Goal: Task Accomplishment & Management: Manage account settings

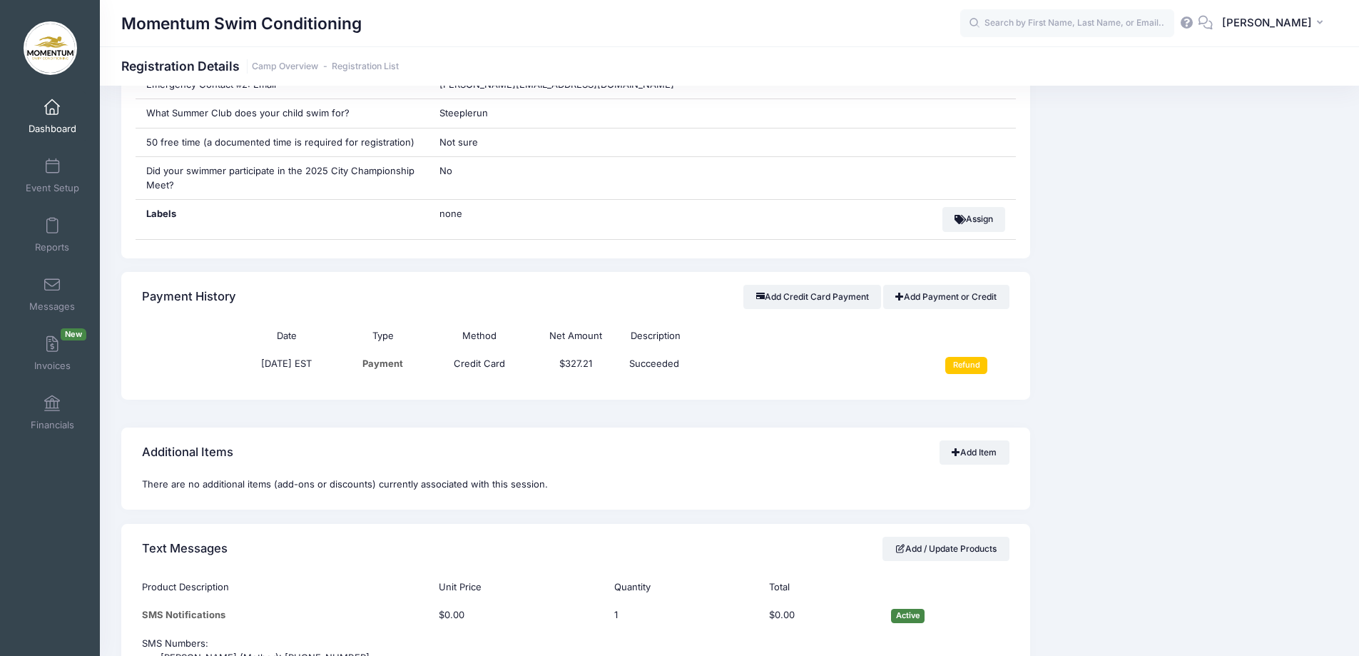
scroll to position [999, 0]
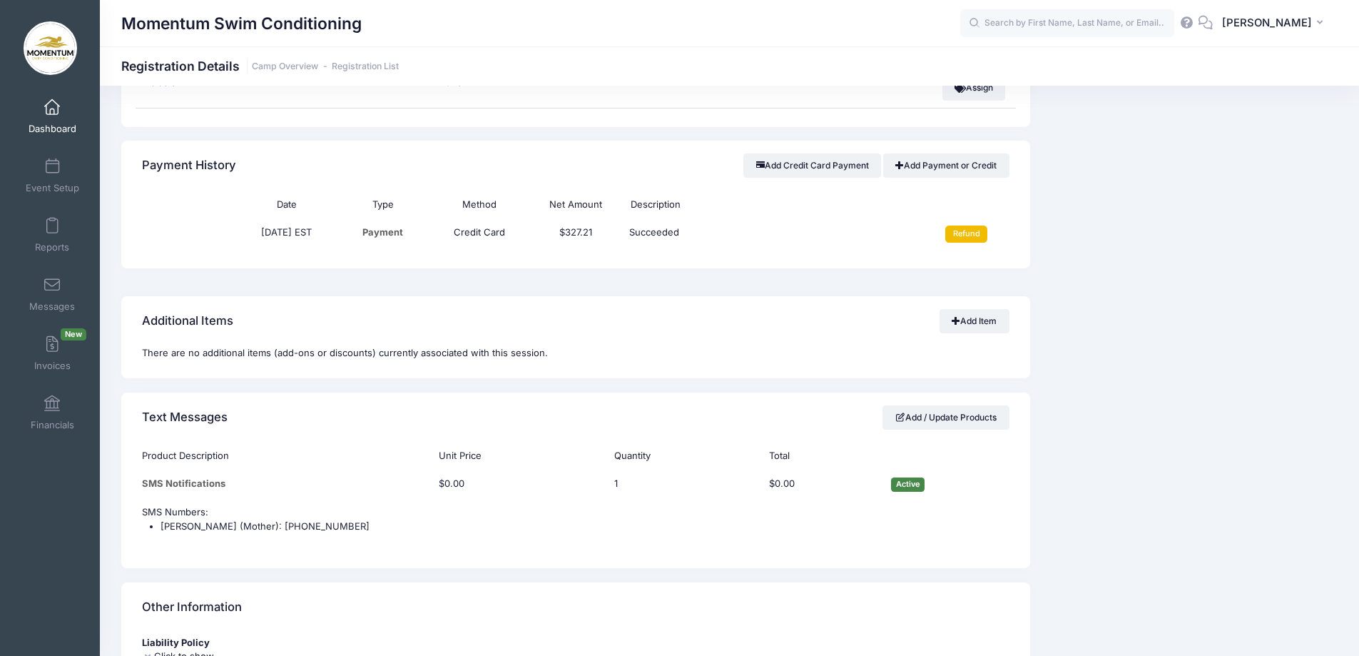
click at [971, 237] on input "Refund" at bounding box center [966, 233] width 42 height 17
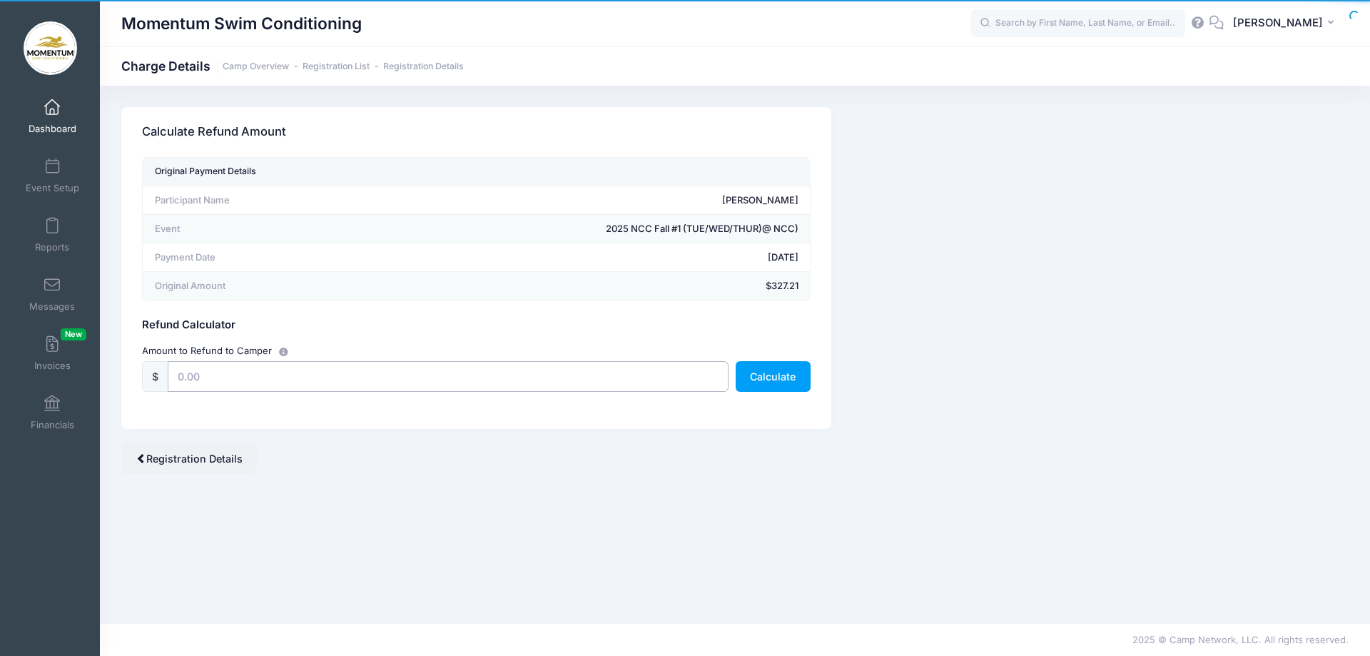
click at [289, 380] on input "text" at bounding box center [448, 376] width 561 height 31
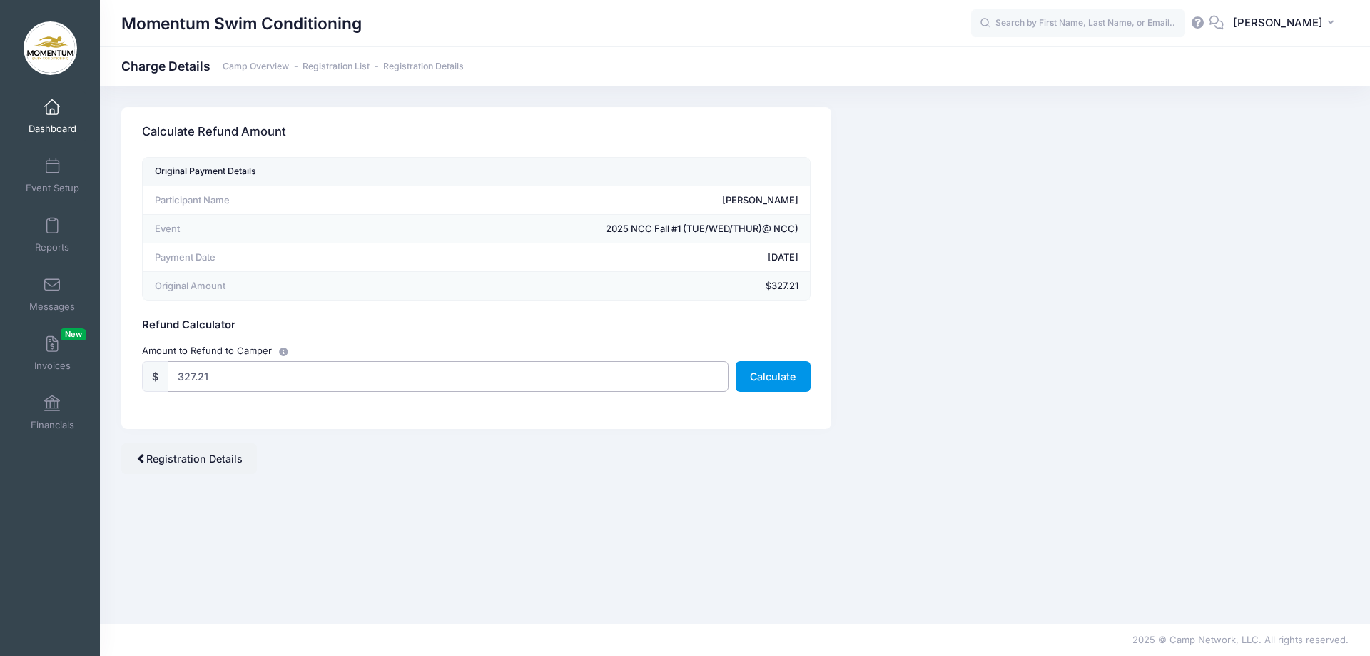
type input "327.21"
click at [785, 383] on button "Calculate" at bounding box center [773, 376] width 75 height 31
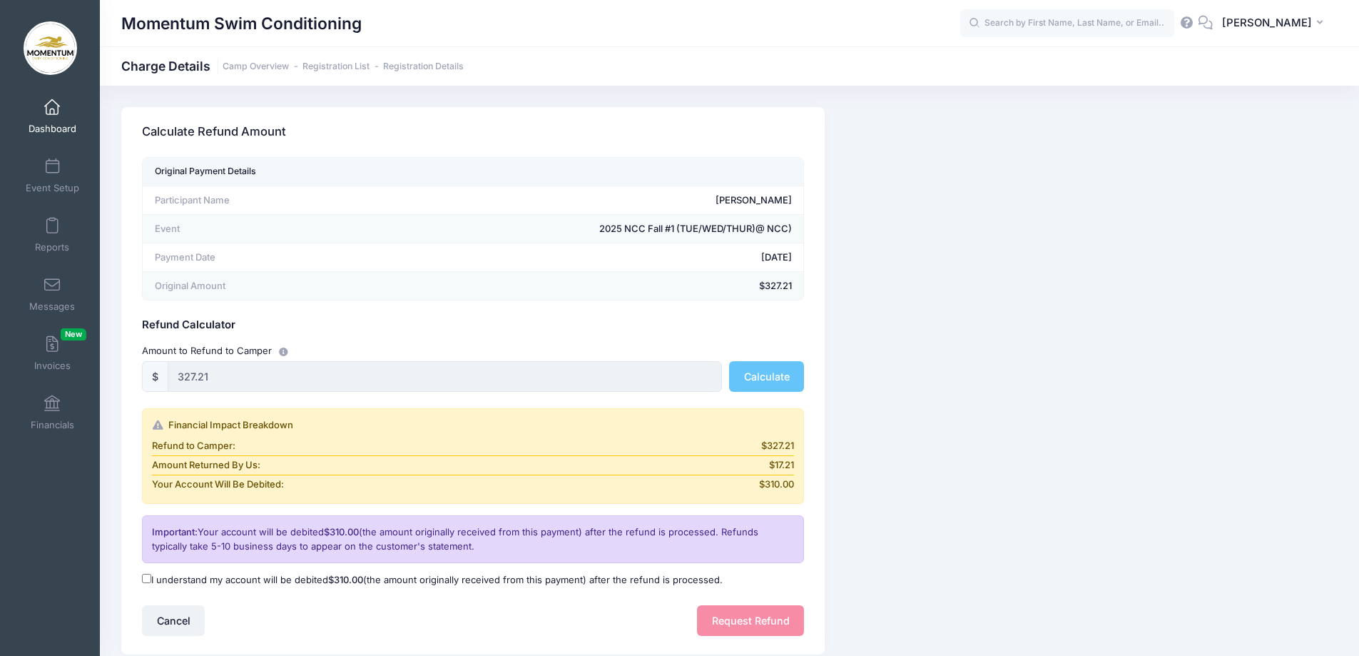
click at [148, 580] on input "I understand my account will be debited $310.00 (the amount originally received…" at bounding box center [146, 578] width 9 height 9
checkbox input "true"
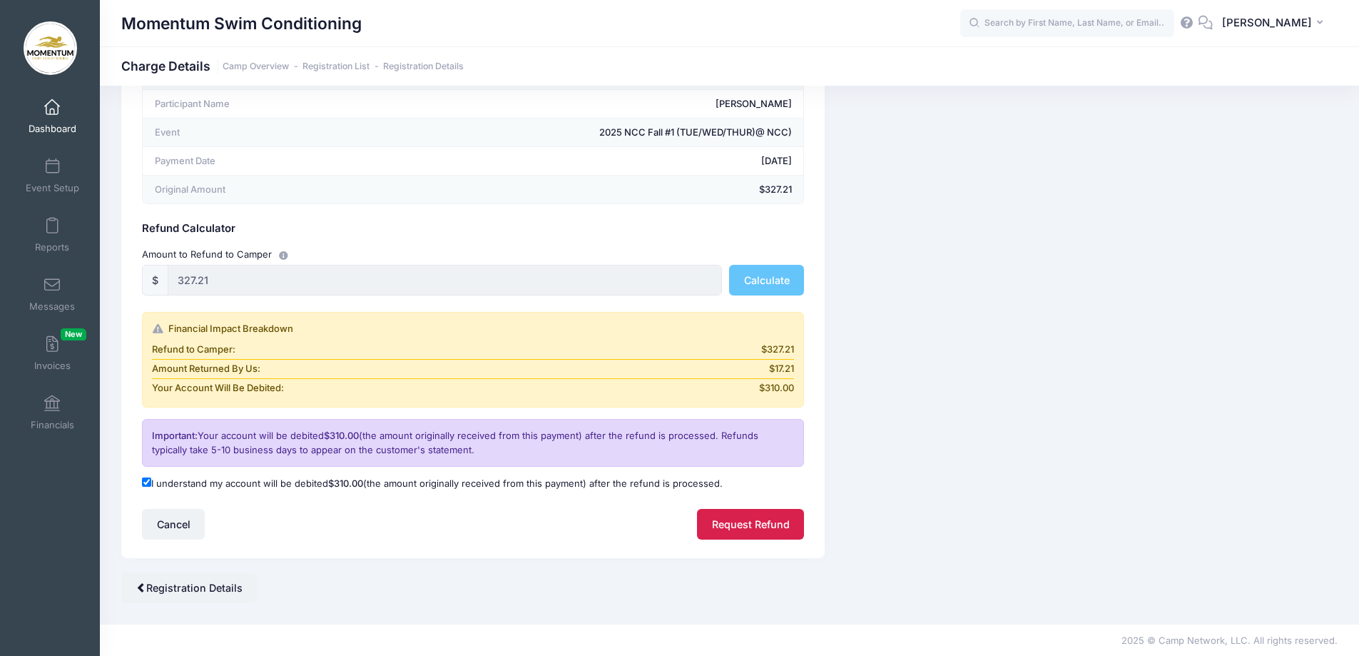
scroll to position [97, 0]
click at [751, 529] on button "Request Refund" at bounding box center [750, 523] width 107 height 31
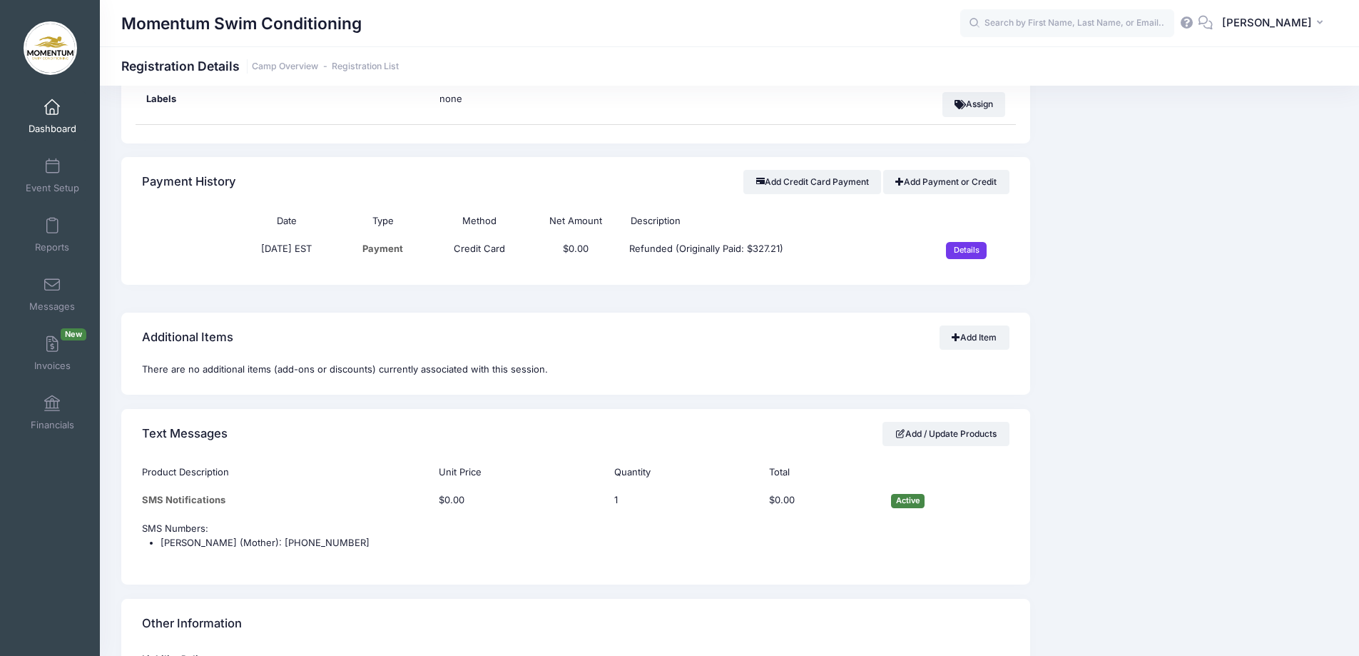
scroll to position [856, 0]
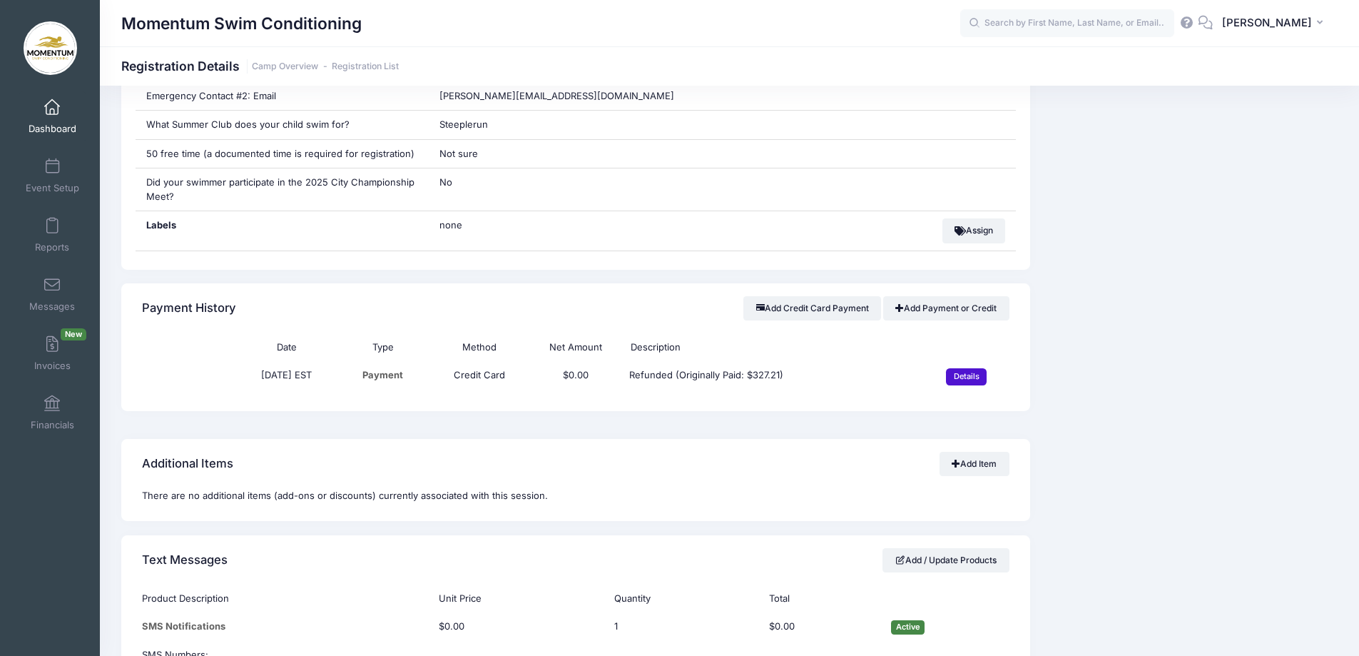
click at [967, 372] on input "Details" at bounding box center [966, 376] width 41 height 17
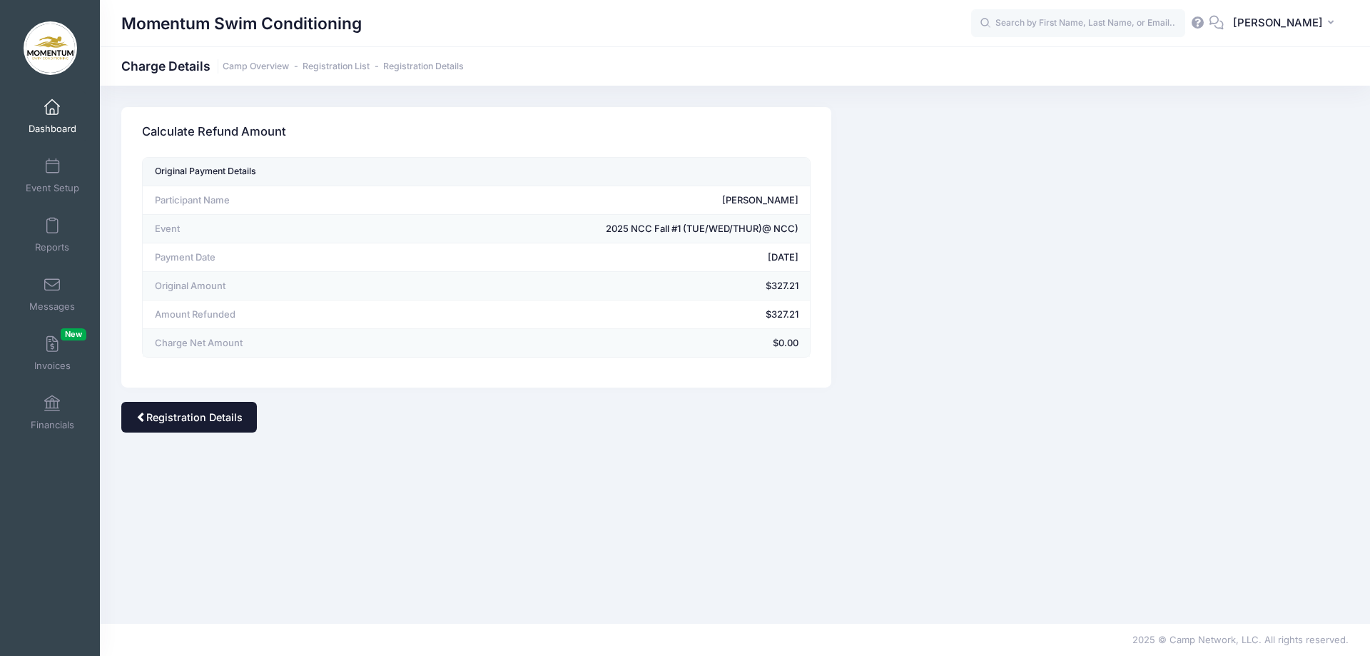
click at [158, 418] on link "Registration Details" at bounding box center [189, 417] width 136 height 31
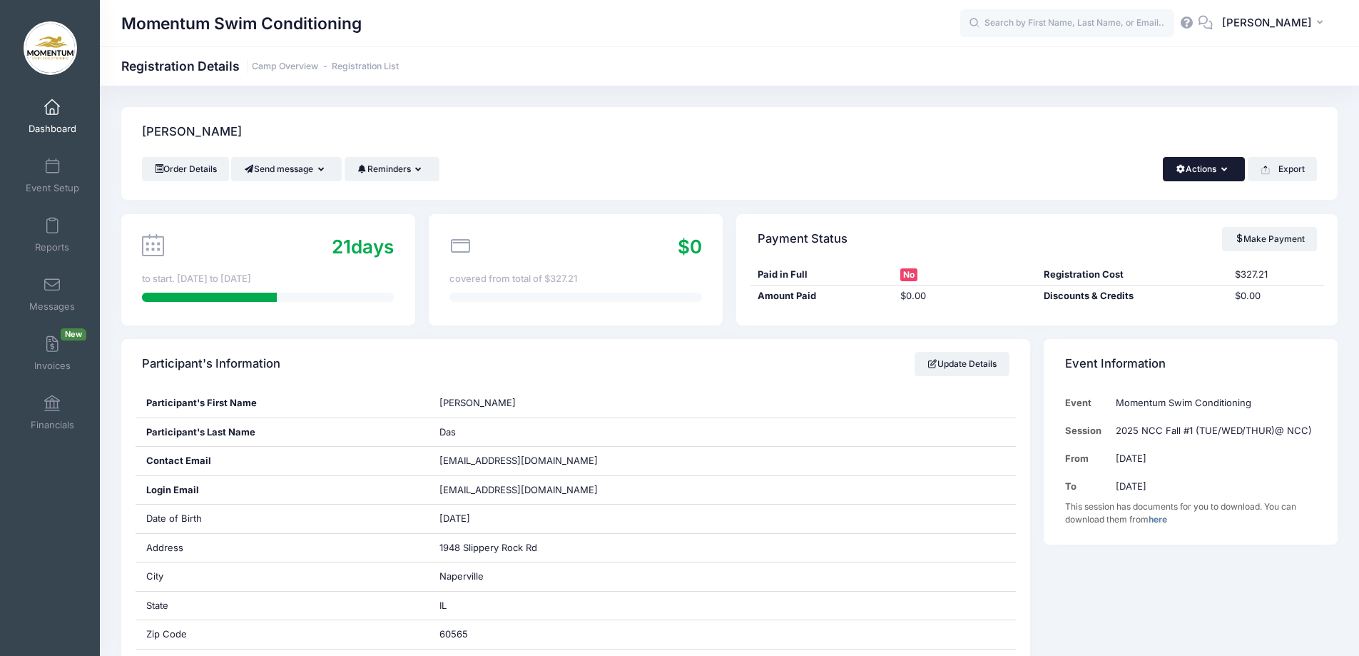
click at [1234, 171] on button "Actions" at bounding box center [1204, 169] width 82 height 24
click at [1117, 301] on link "Delete" at bounding box center [1156, 301] width 165 height 27
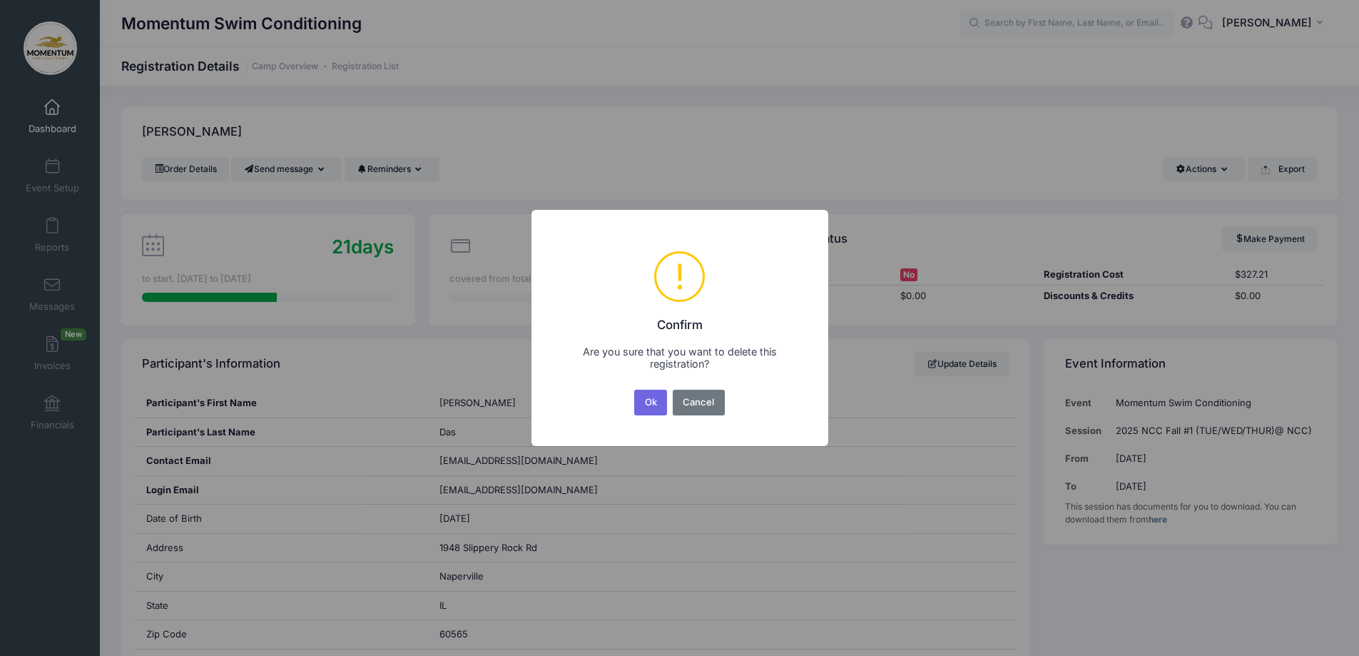
click at [652, 400] on button "Ok" at bounding box center [650, 403] width 33 height 26
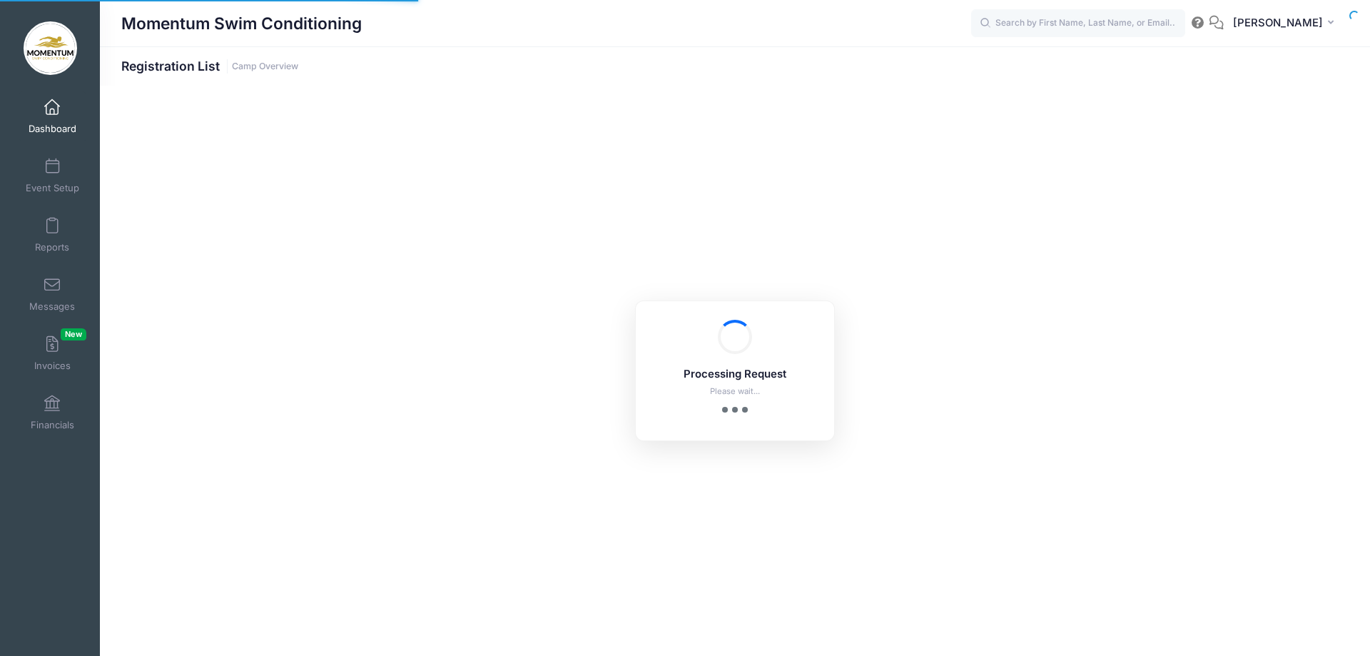
select select "10"
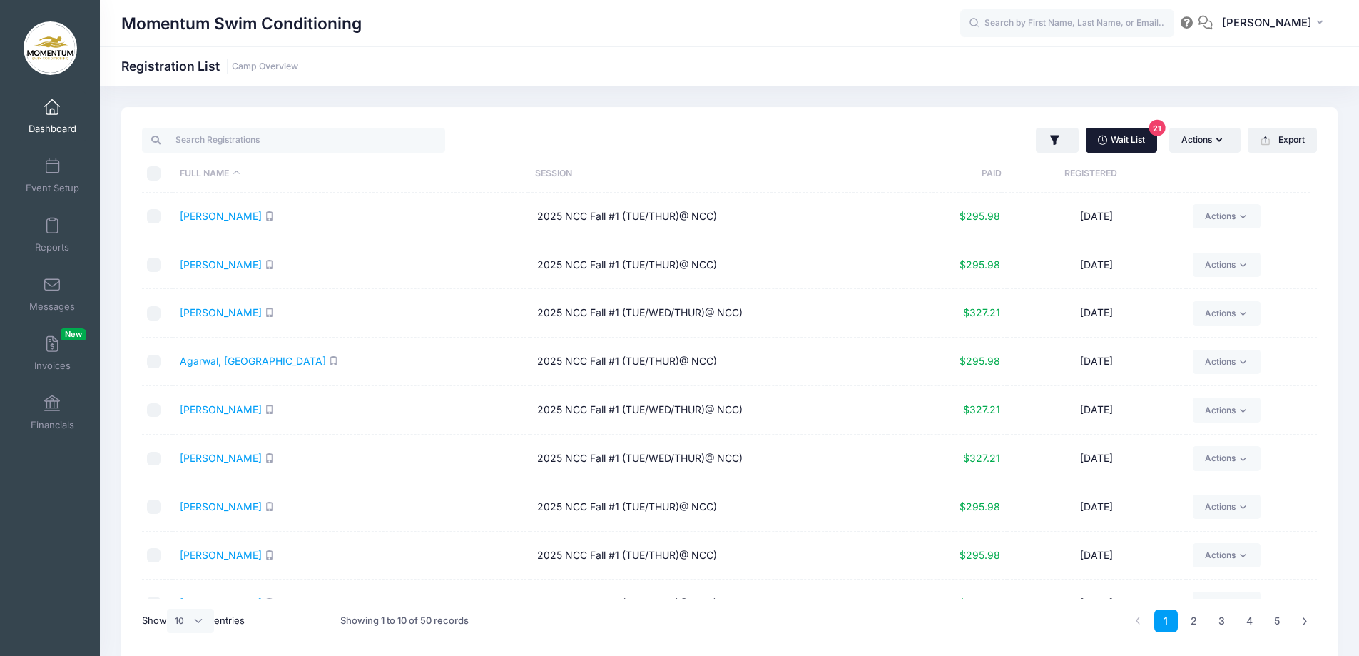
click at [1110, 141] on link "Wait List 21" at bounding box center [1121, 140] width 71 height 24
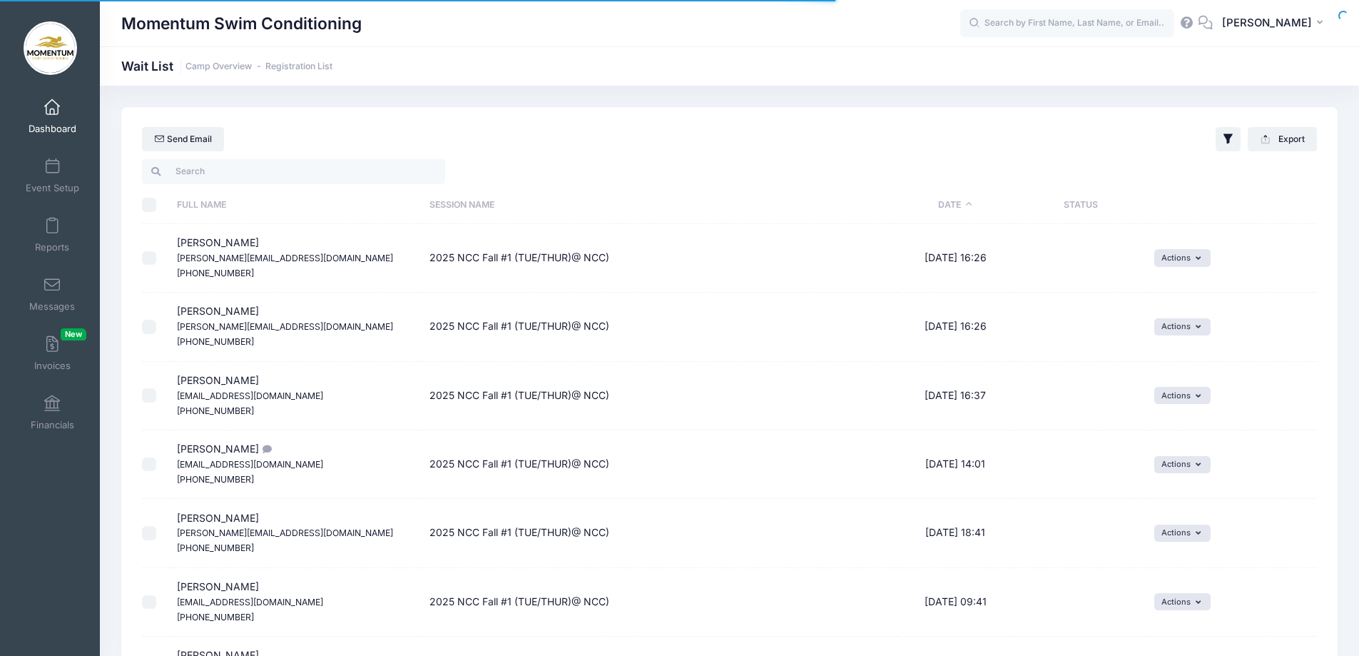
select select "50"
click at [54, 129] on span "Dashboard" at bounding box center [53, 129] width 48 height 12
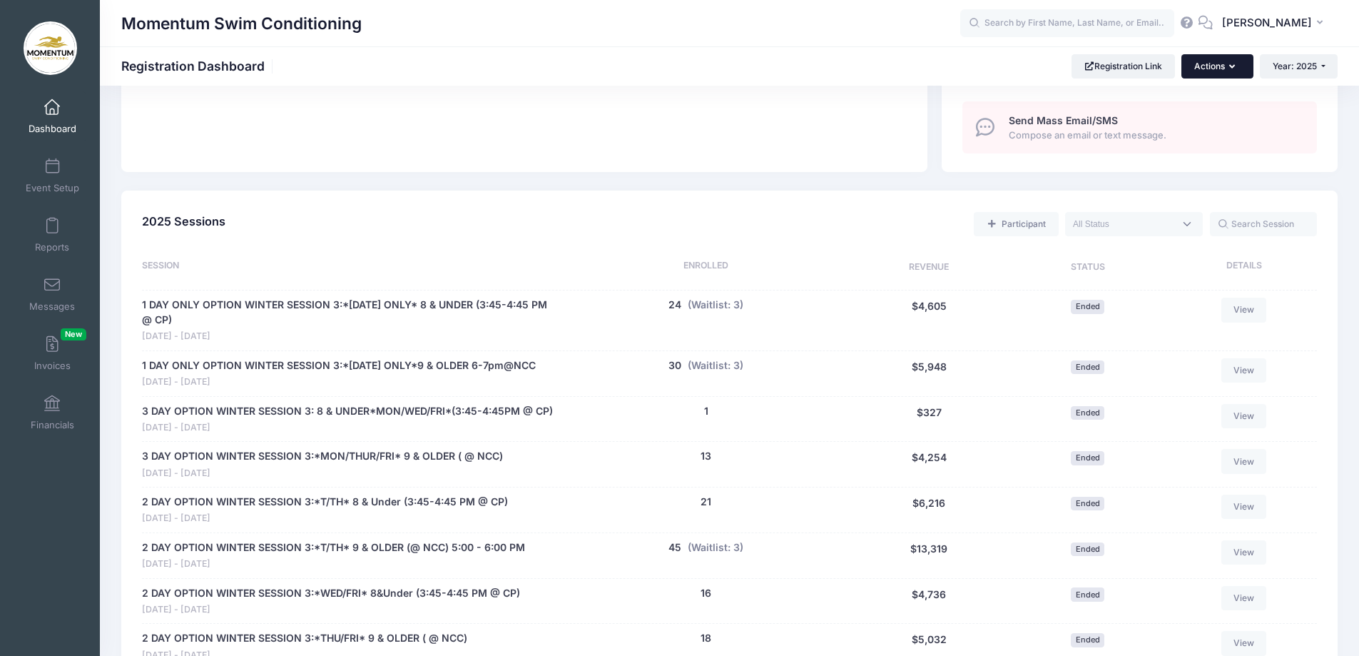
scroll to position [499, 0]
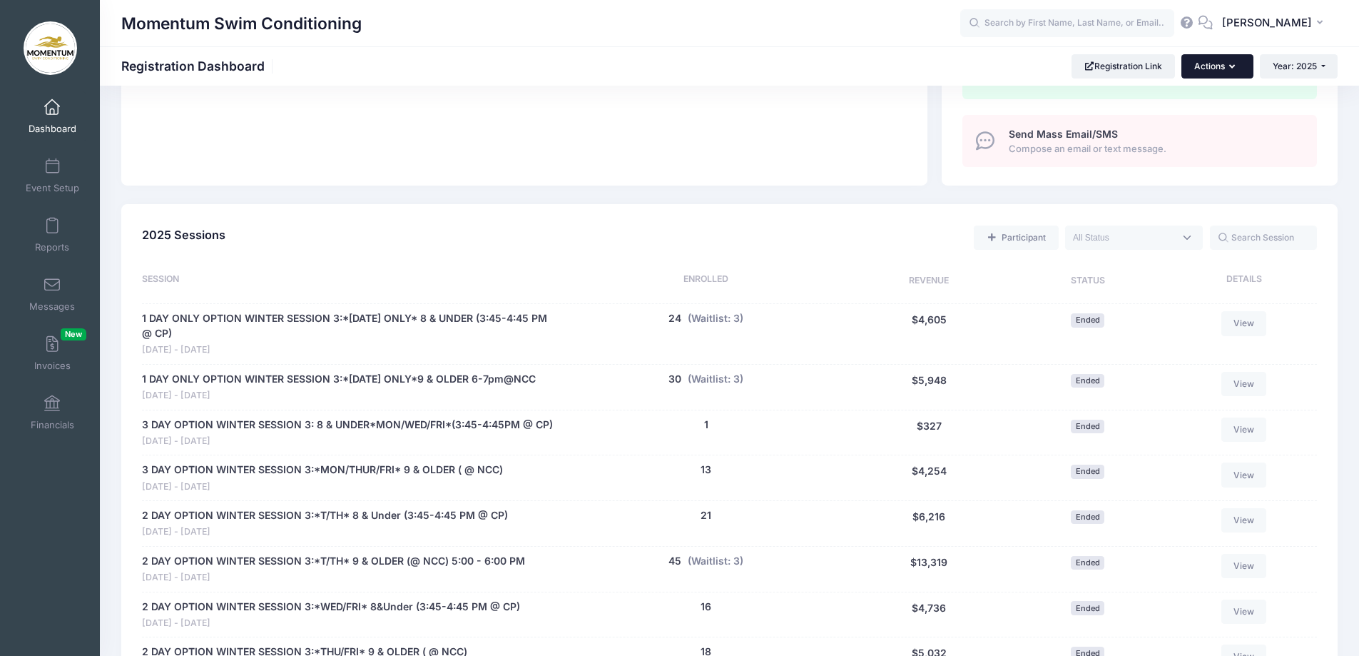
click at [1239, 68] on button "Actions" at bounding box center [1217, 66] width 71 height 24
click at [998, 63] on div "Momentum Swim Conditioning Registration Dashboard Registration Link Actions Yea…" at bounding box center [729, 66] width 1259 height 24
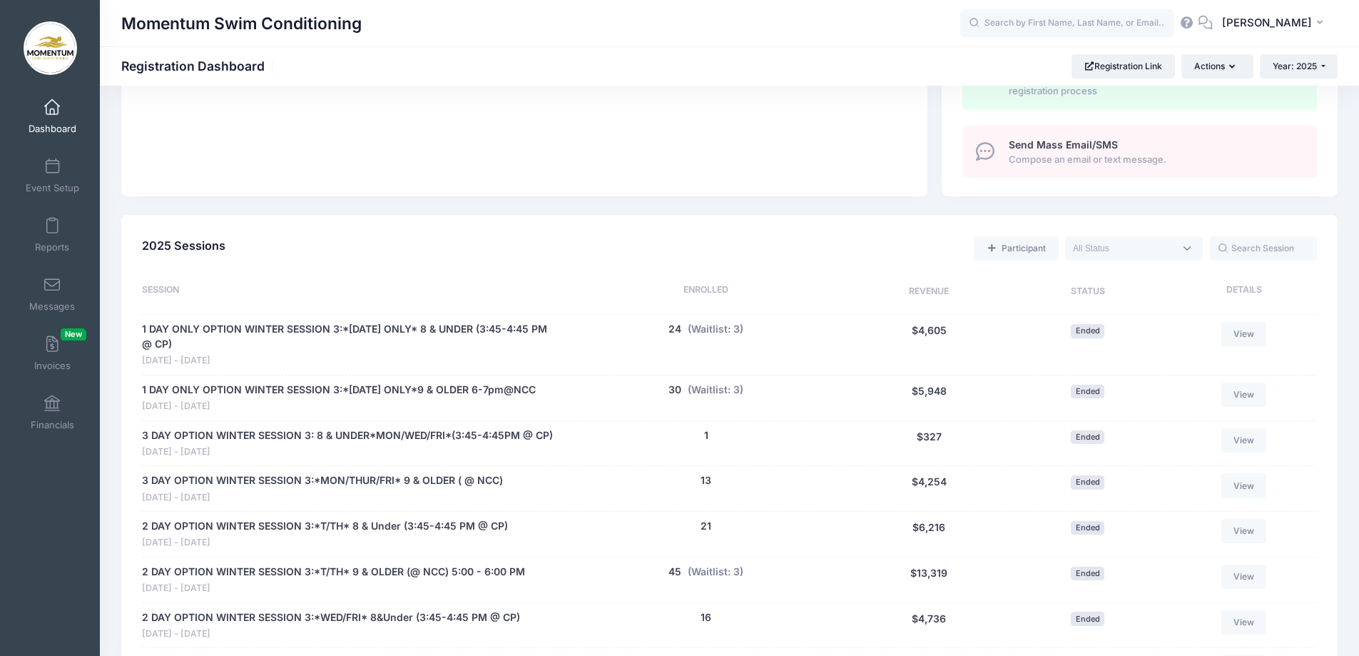
scroll to position [571, 0]
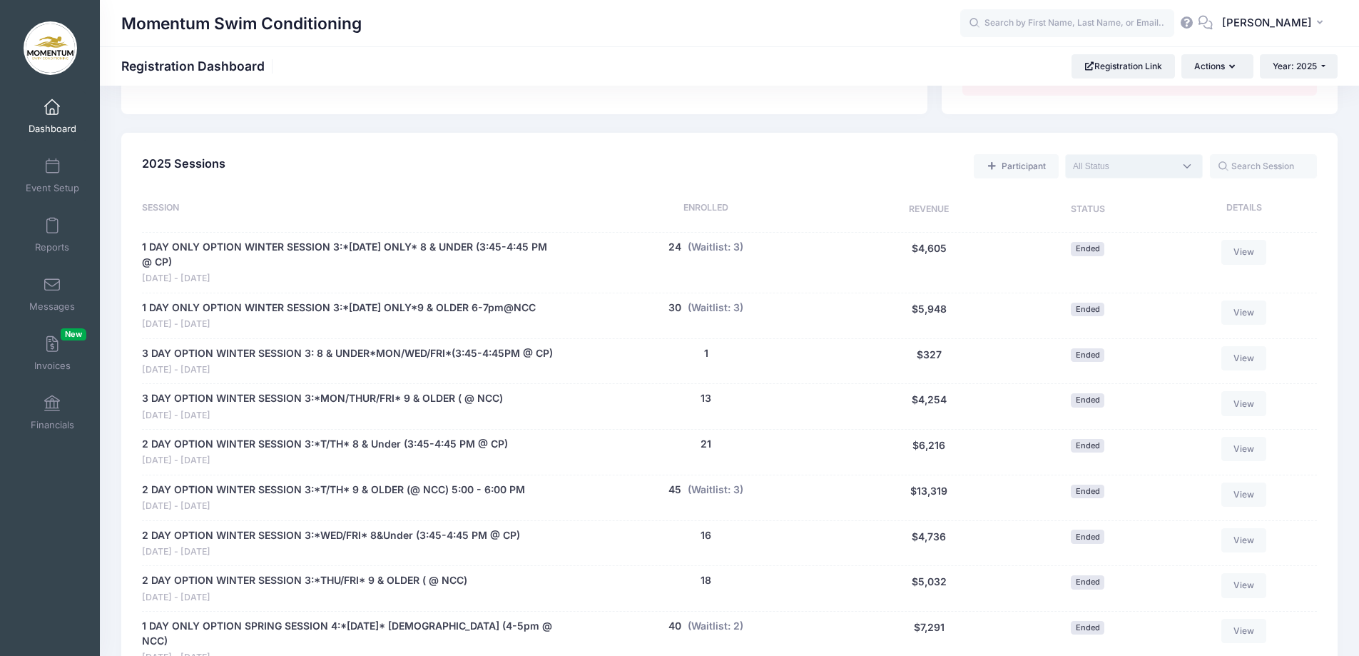
click at [1186, 167] on span at bounding box center [1134, 166] width 138 height 24
select select "current"
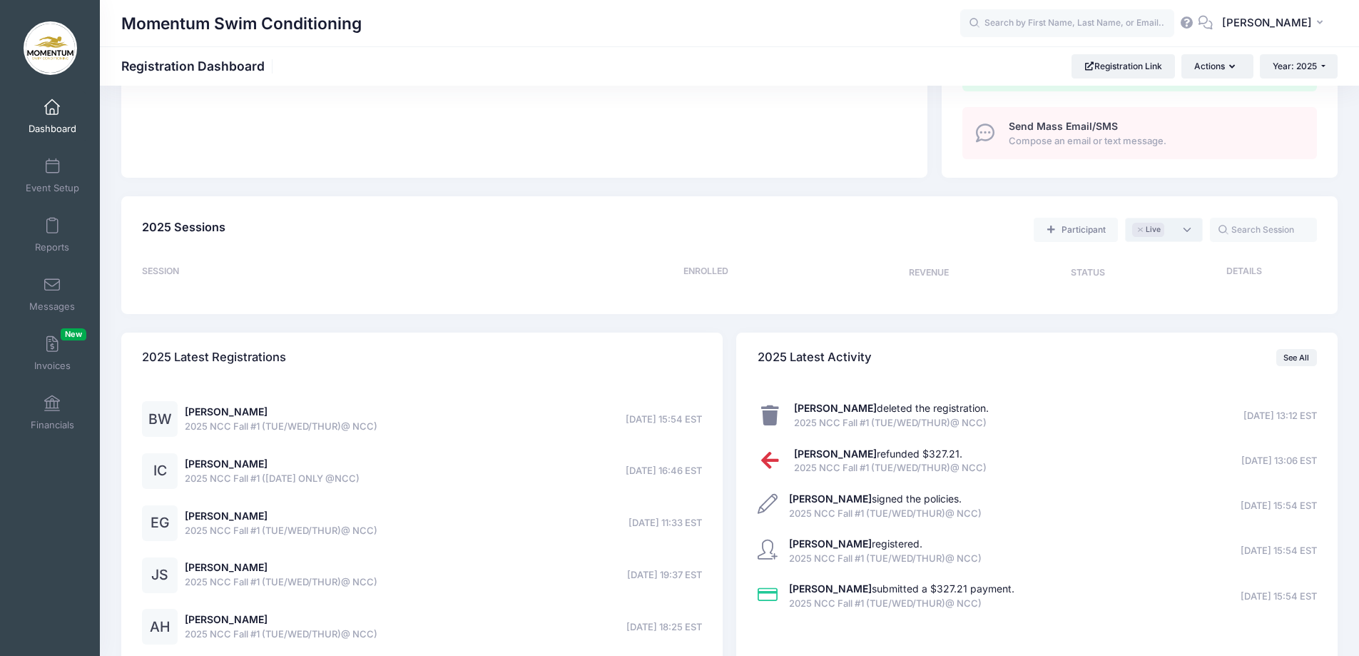
scroll to position [604, 0]
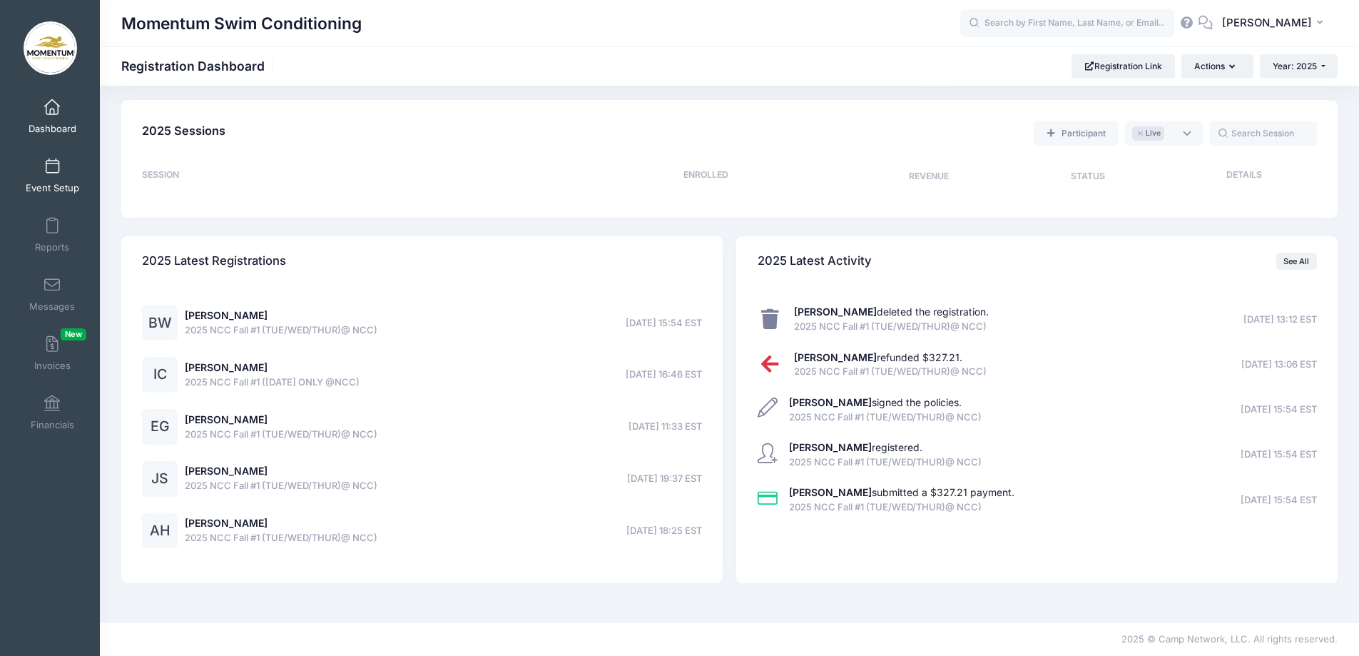
click at [54, 186] on span "Event Setup" at bounding box center [53, 188] width 54 height 12
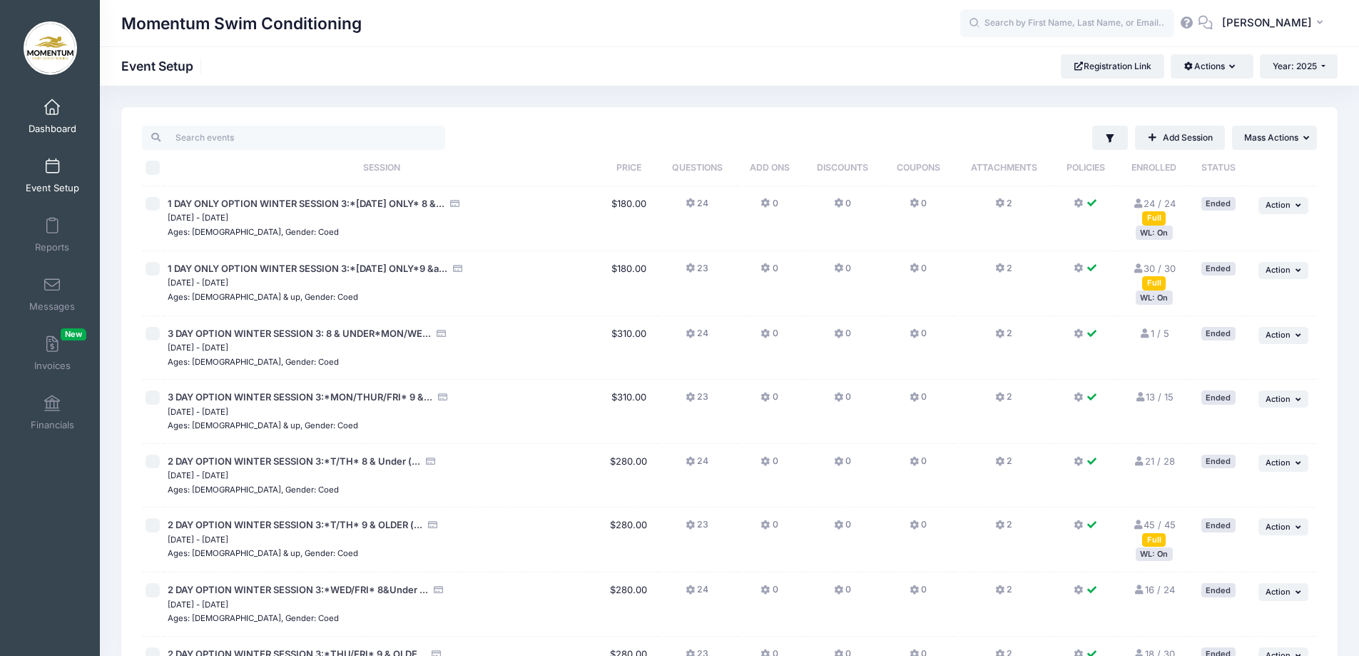
click at [49, 123] on span "Dashboard" at bounding box center [53, 129] width 48 height 12
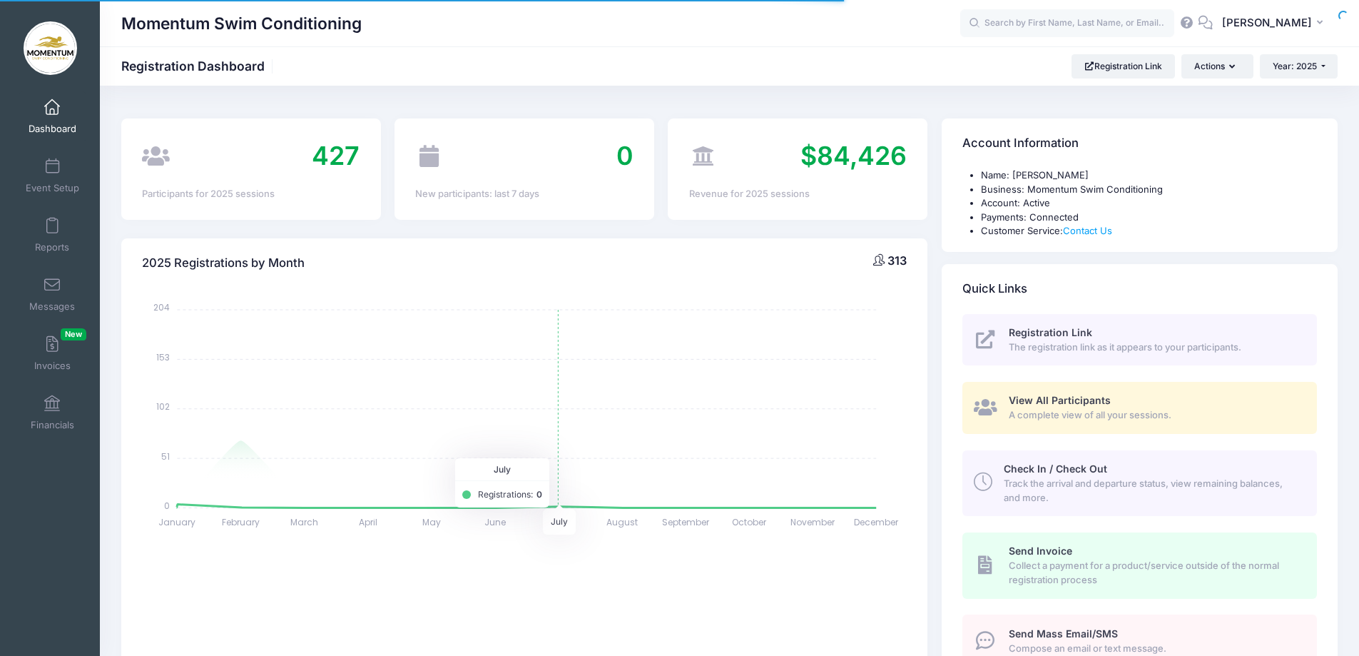
select select
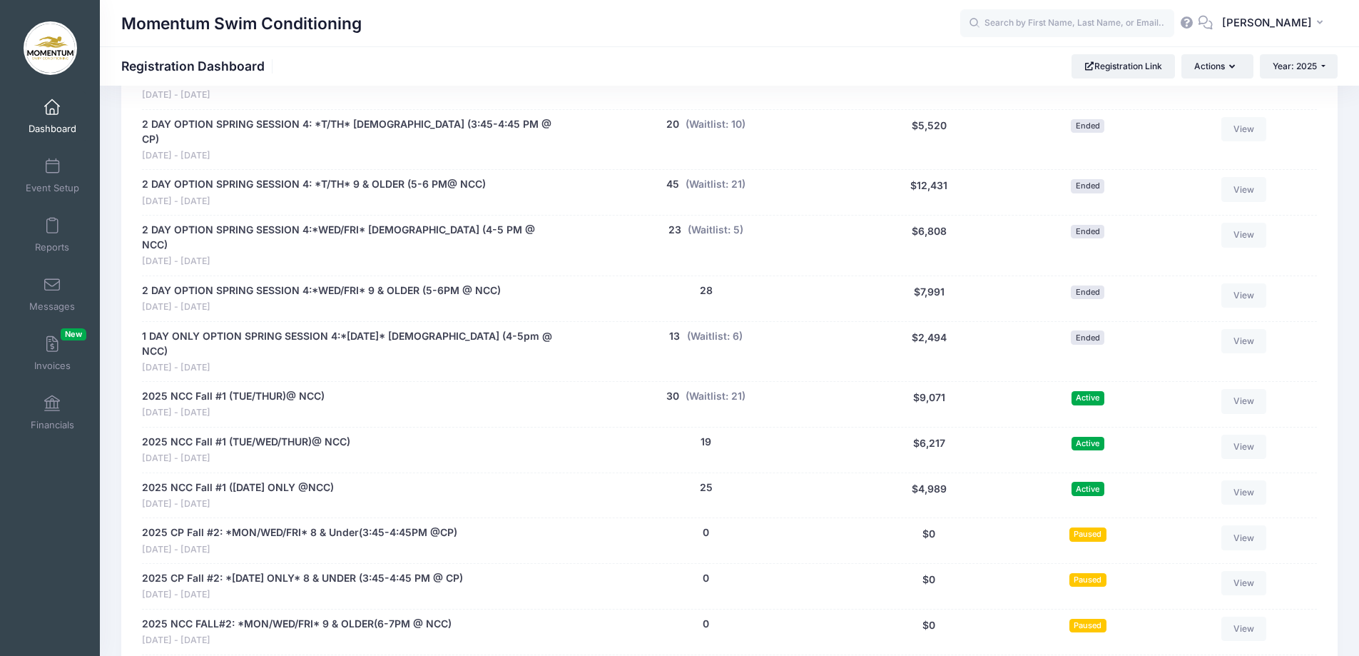
scroll to position [1213, 0]
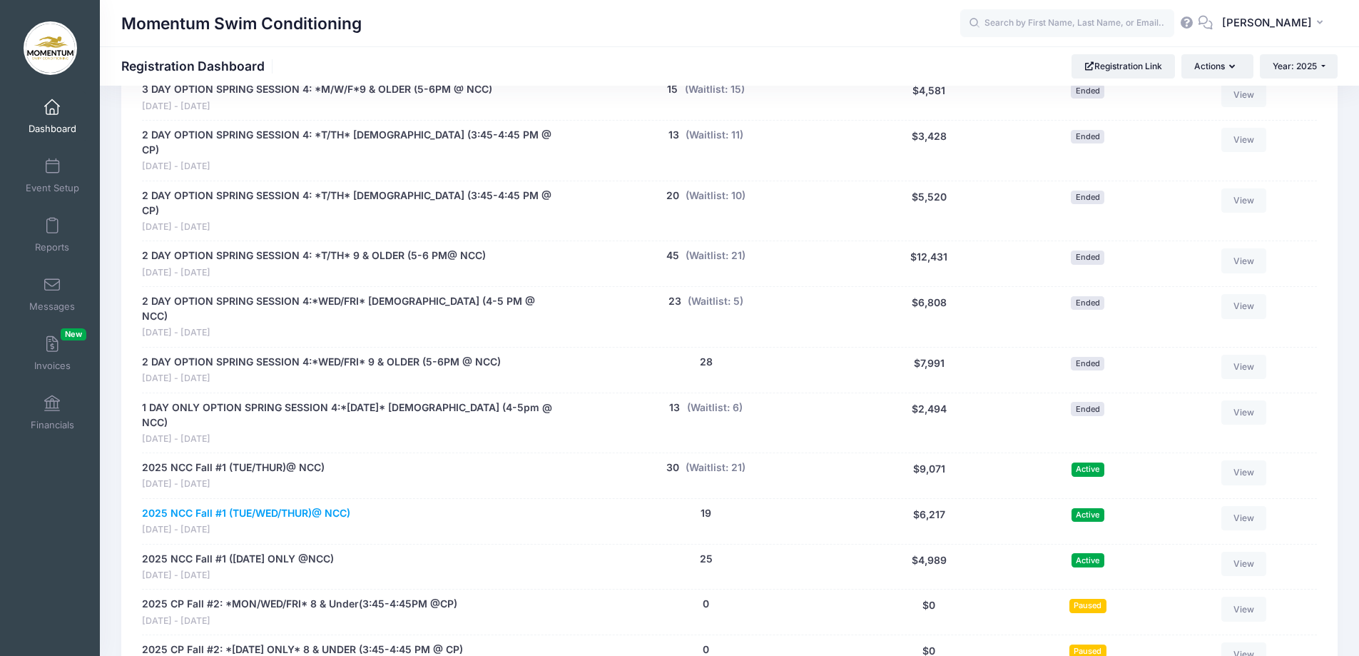
click at [297, 506] on link "2025 NCC Fall #1 (TUE/WED/THUR)@ NCC)" at bounding box center [246, 513] width 208 height 15
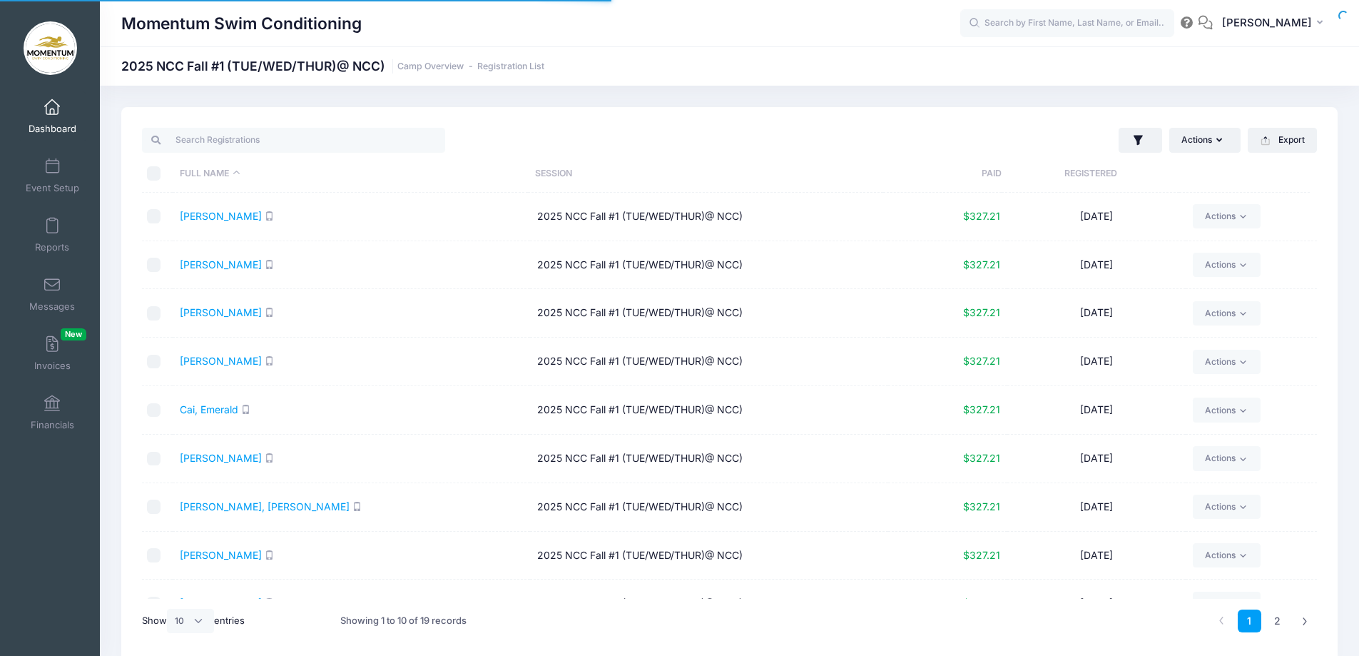
select select "10"
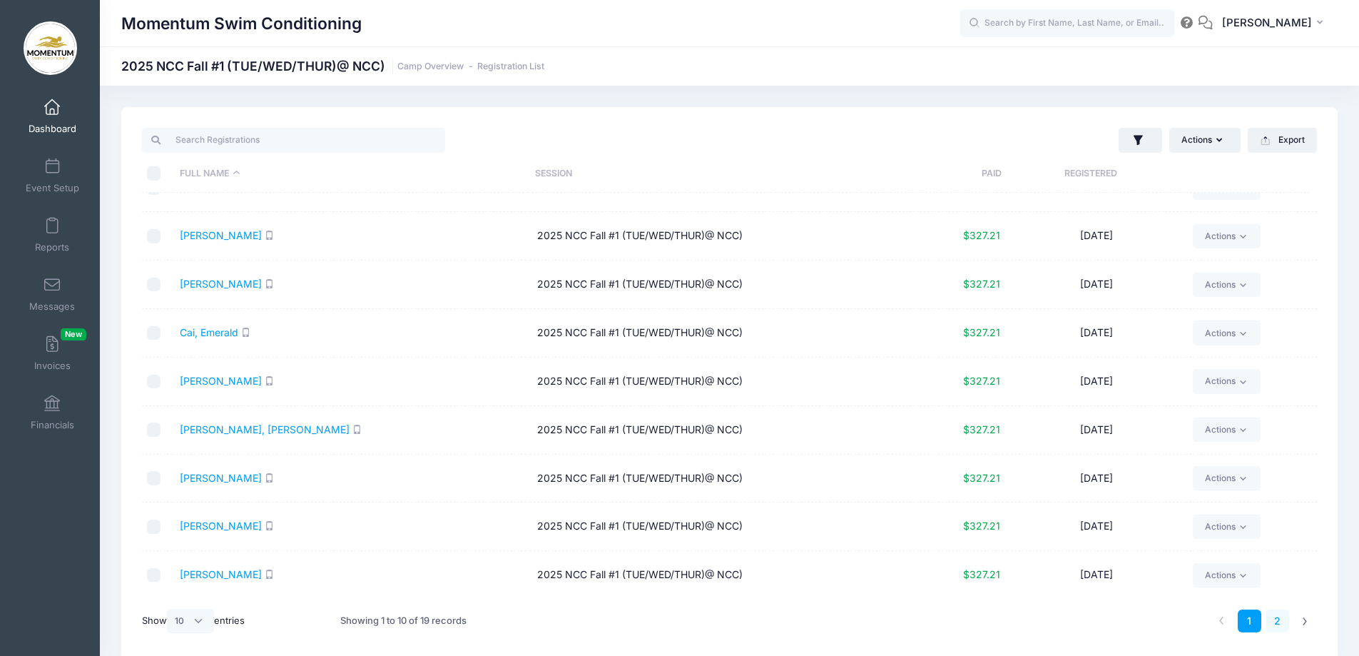
click at [1274, 621] on link "2" at bounding box center [1278, 621] width 24 height 24
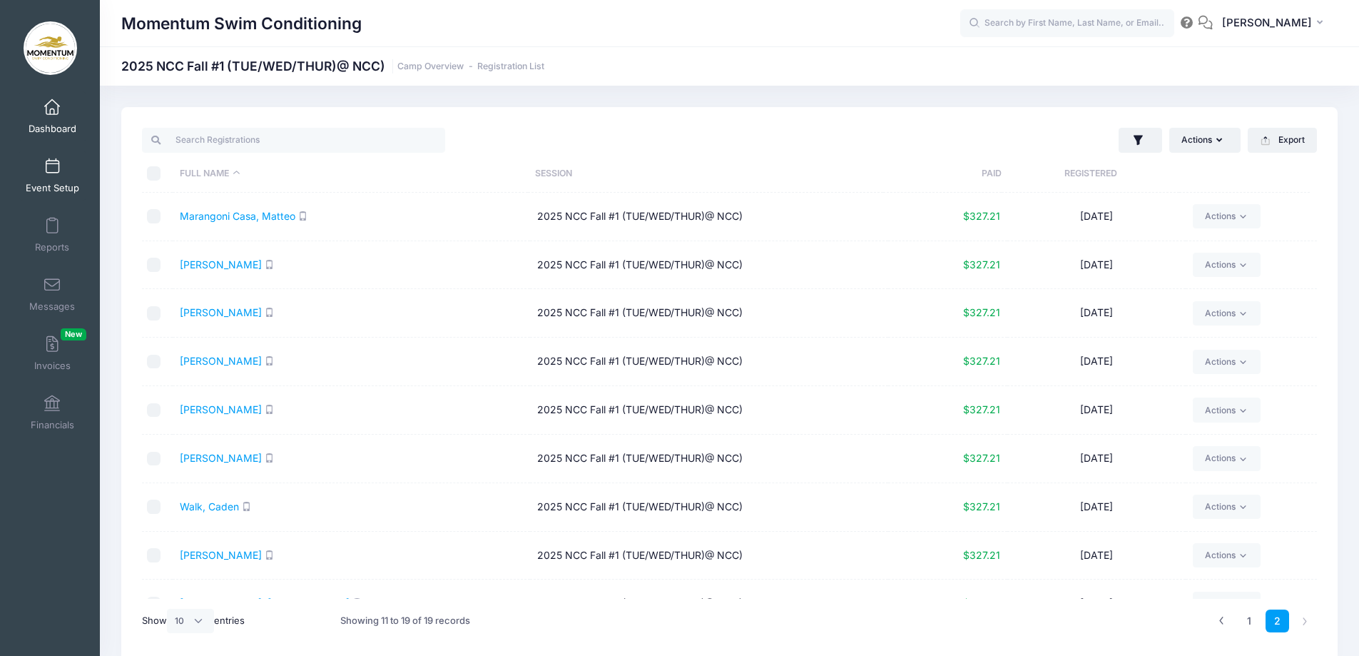
click at [46, 178] on link "Event Setup" at bounding box center [53, 176] width 68 height 50
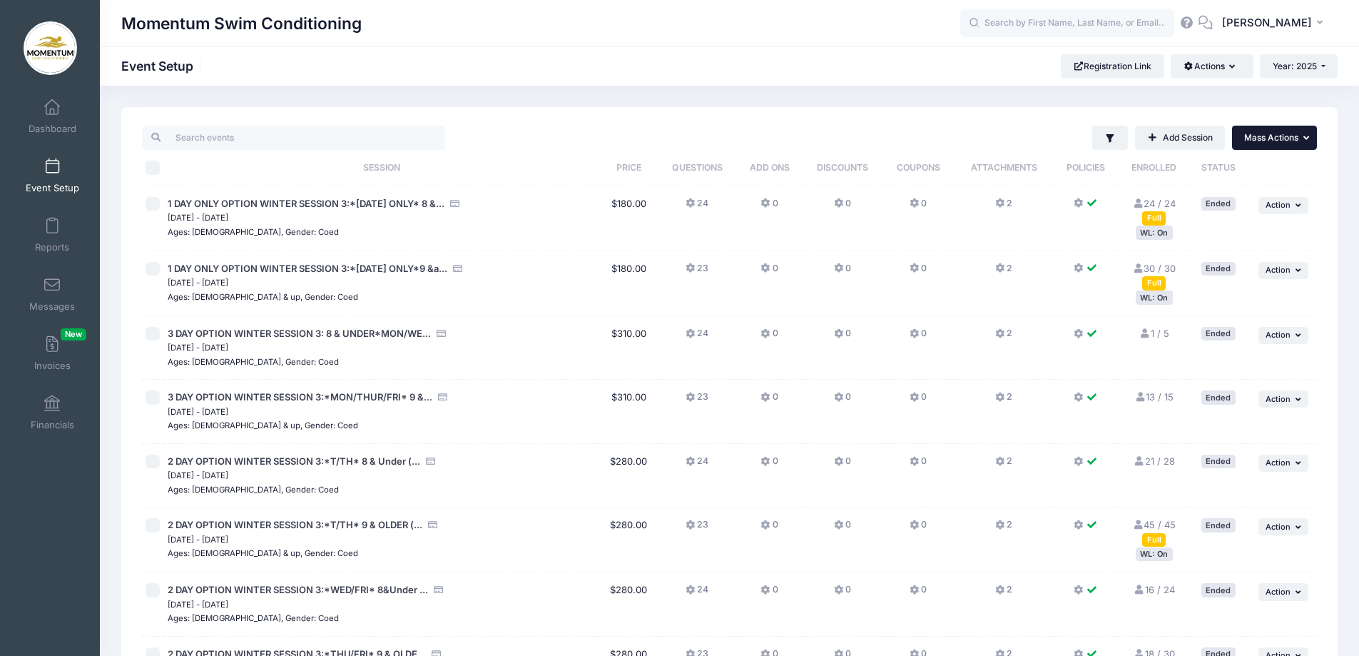
click at [1307, 134] on icon "button" at bounding box center [1308, 137] width 9 height 9
click at [1235, 65] on button "Actions" at bounding box center [1212, 66] width 82 height 24
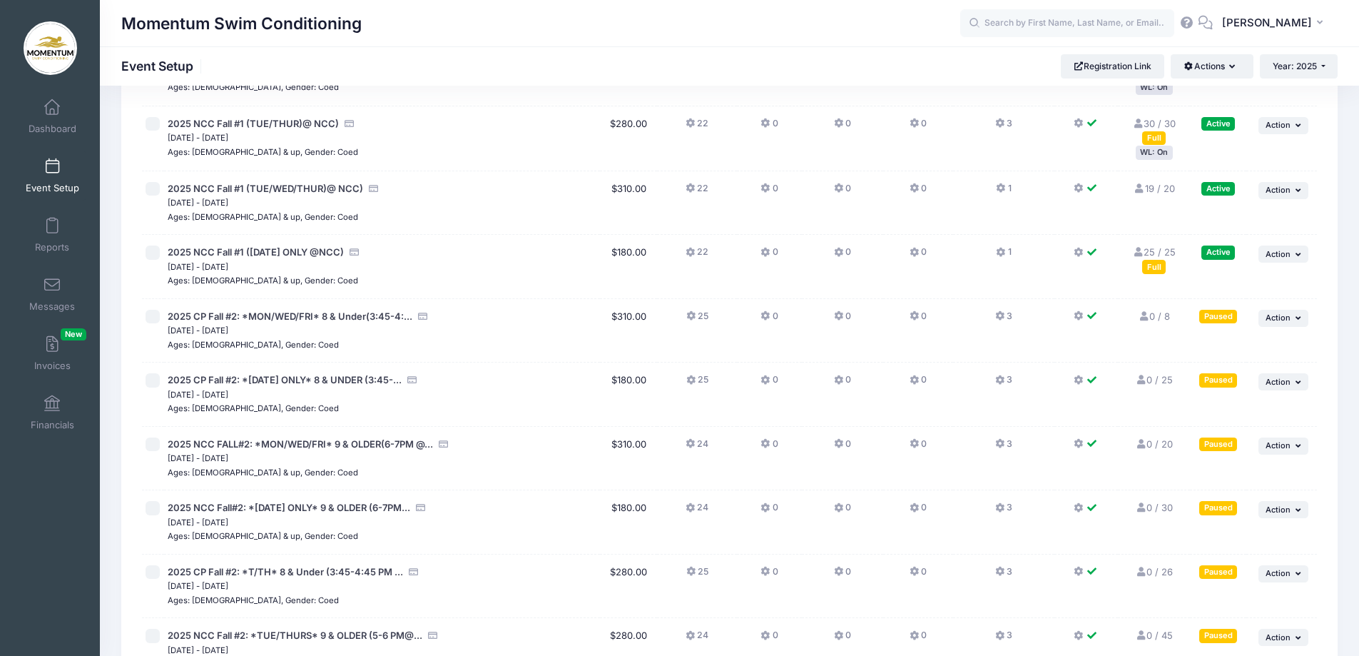
scroll to position [1175, 0]
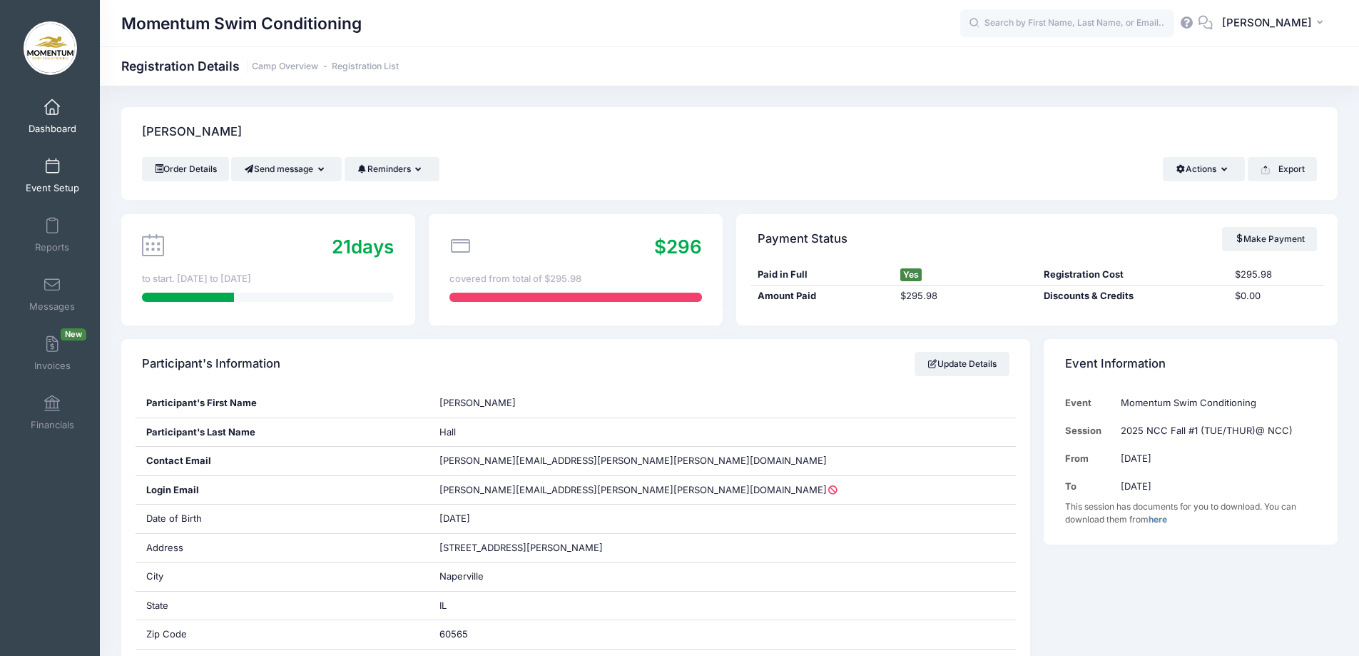
click at [56, 183] on span "Event Setup" at bounding box center [53, 188] width 54 height 12
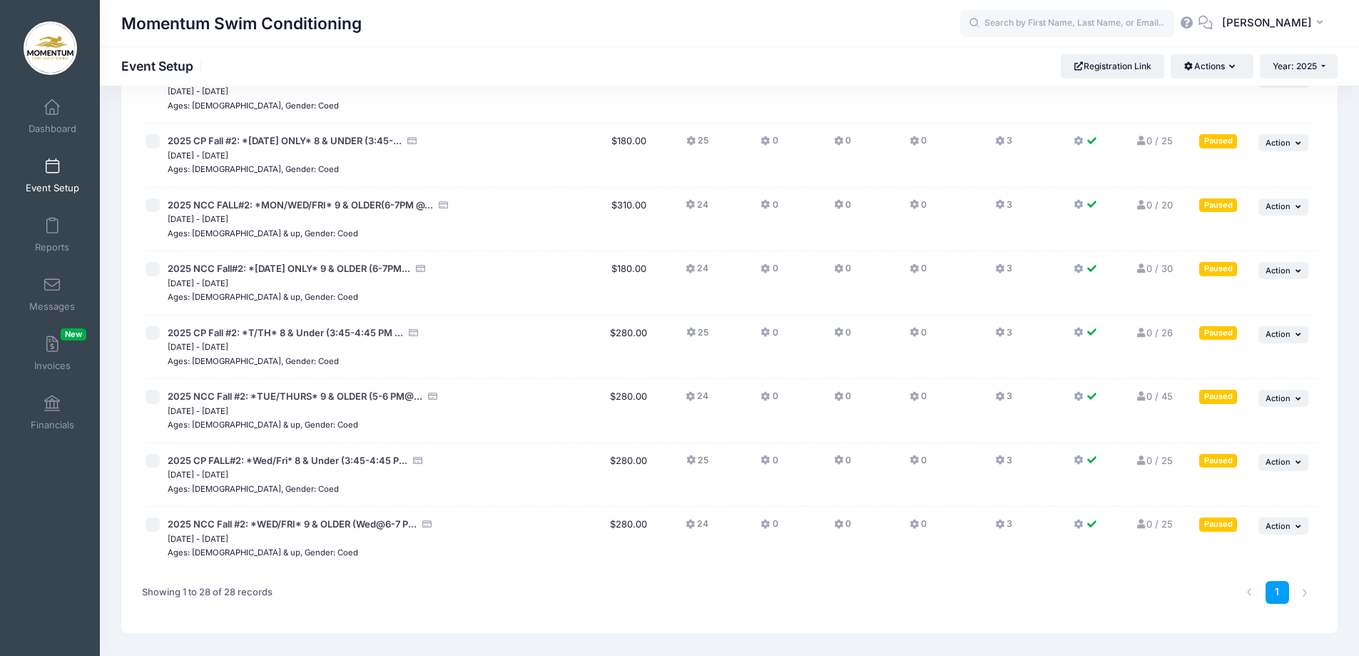
scroll to position [1461, 0]
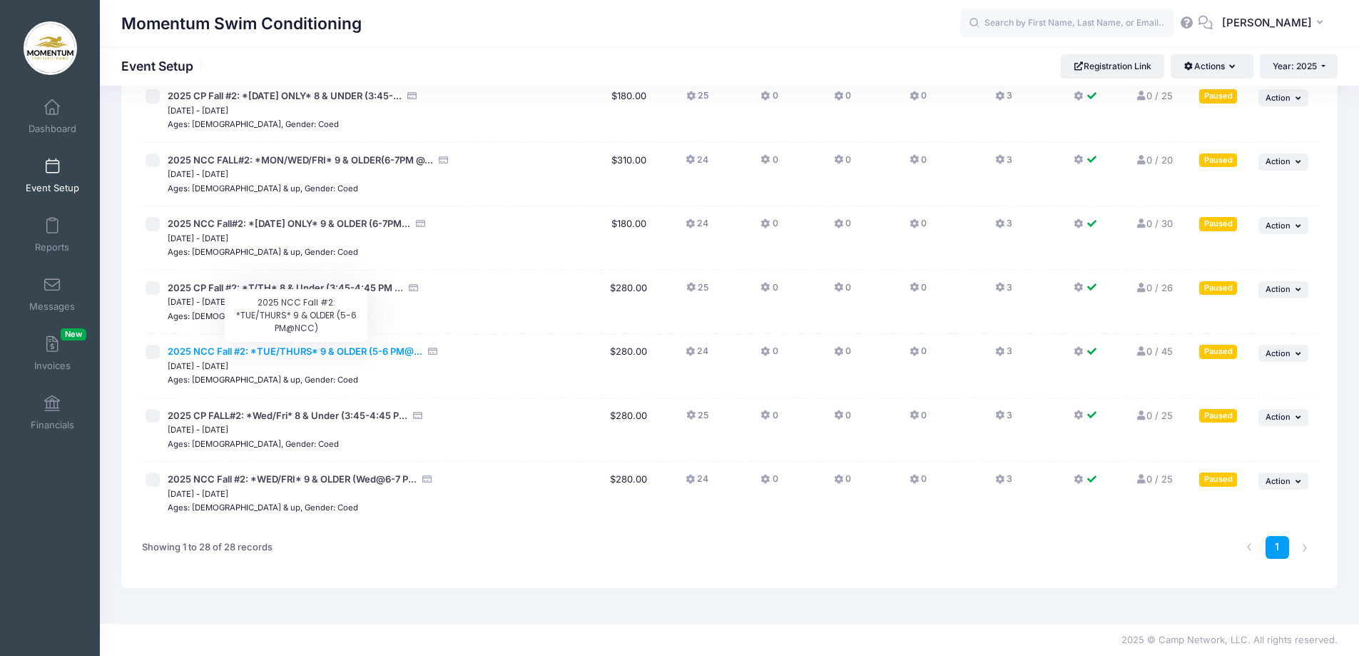
click at [326, 345] on span "2025 NCC Fall #2: *TUE/THURS* 9 & OLDER (5-6 PM@..." at bounding box center [295, 350] width 255 height 11
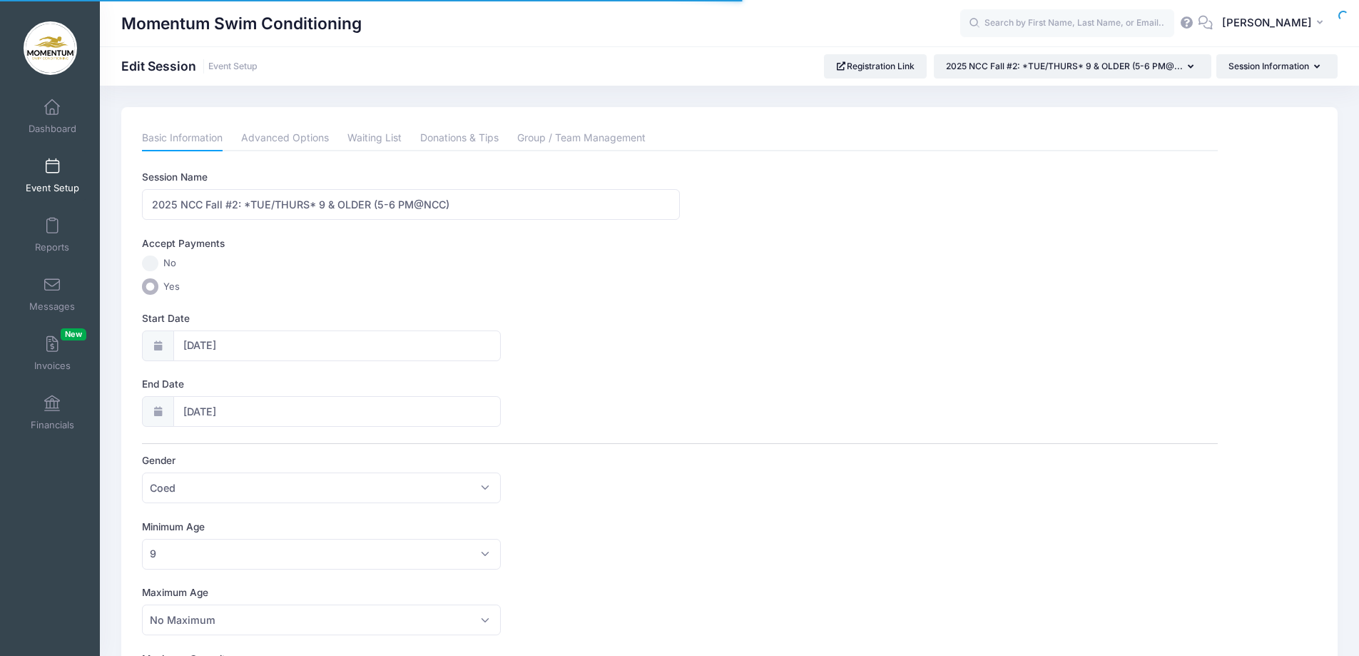
select select "0"
click at [370, 135] on link "Waiting List" at bounding box center [374, 139] width 54 height 26
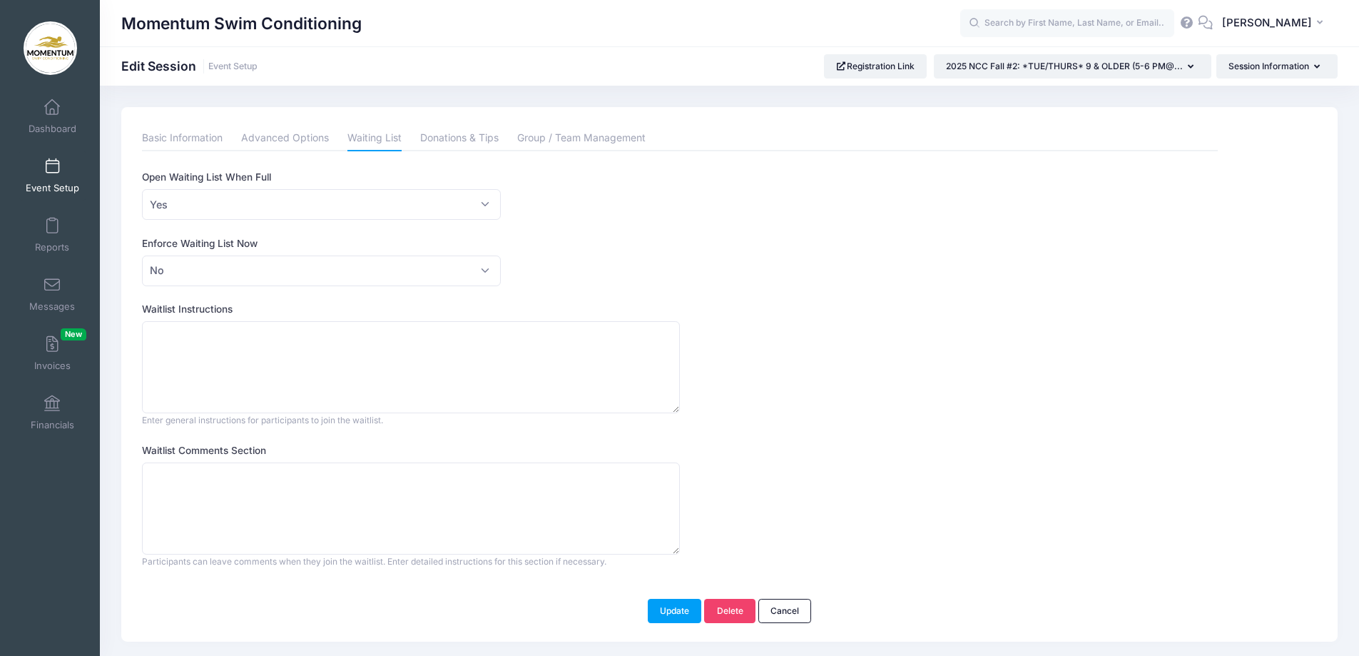
click at [52, 181] on link "Event Setup" at bounding box center [53, 176] width 68 height 50
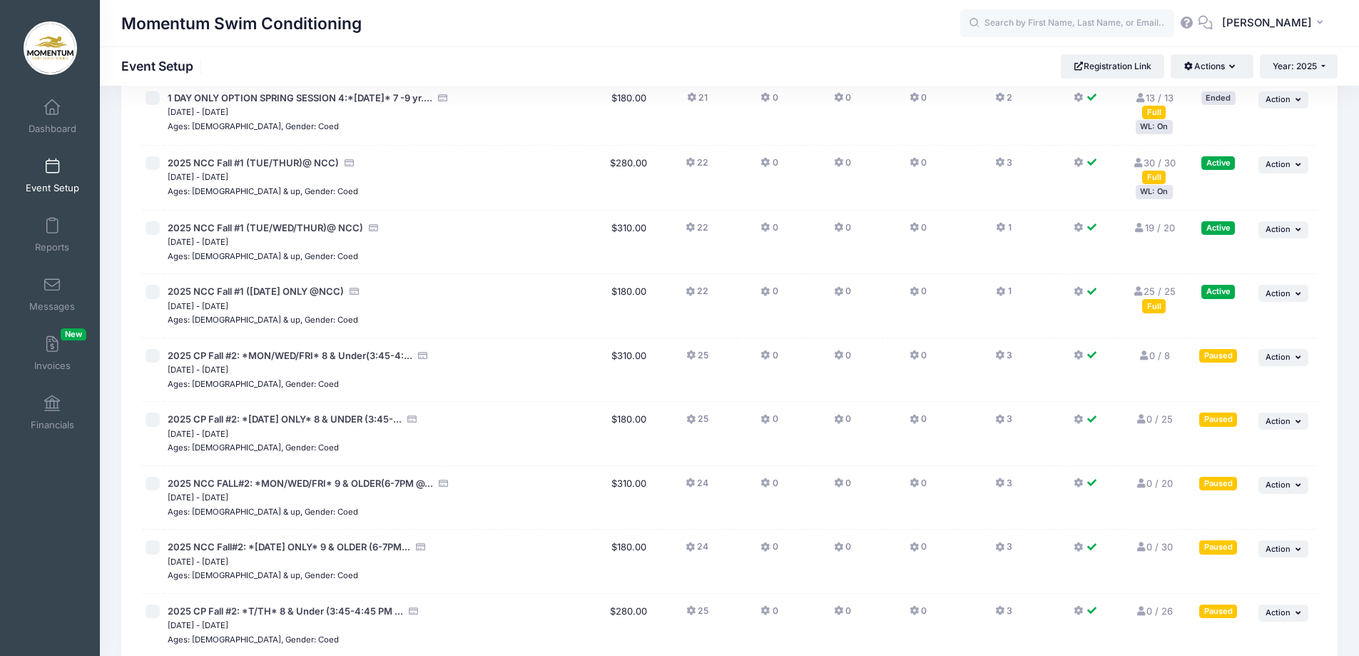
scroll to position [1142, 0]
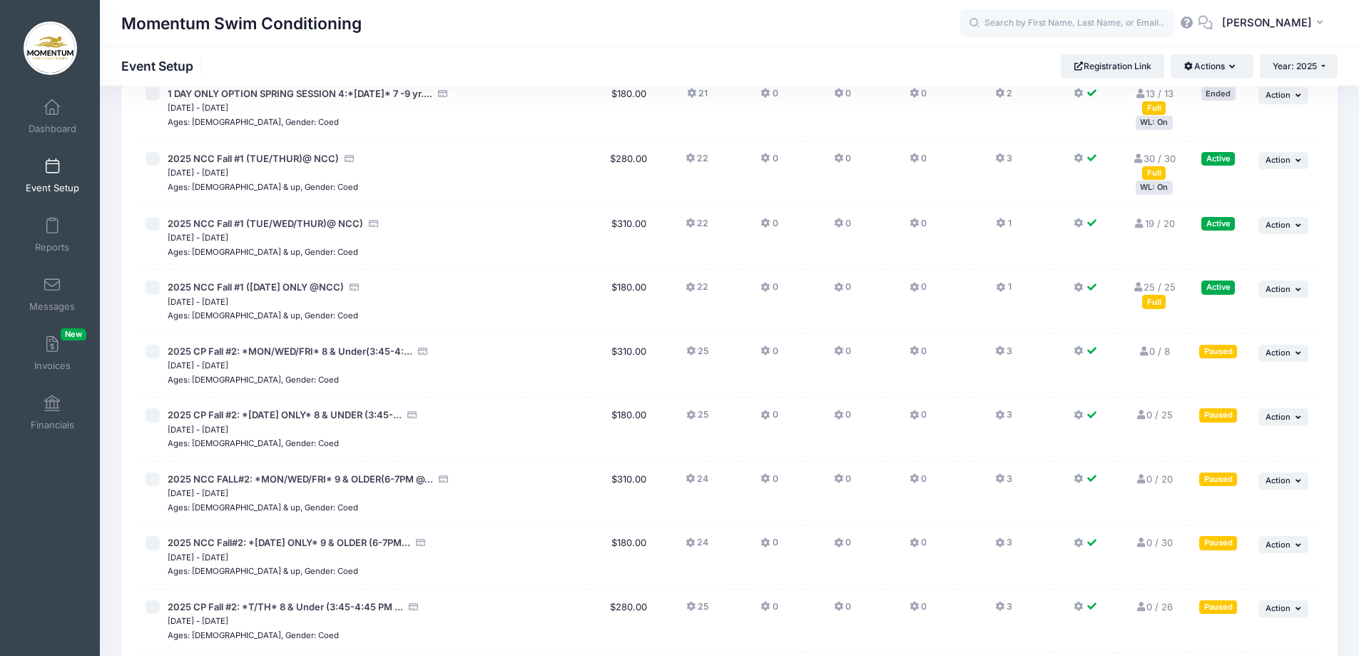
click at [1160, 188] on div "WL: On" at bounding box center [1154, 188] width 37 height 14
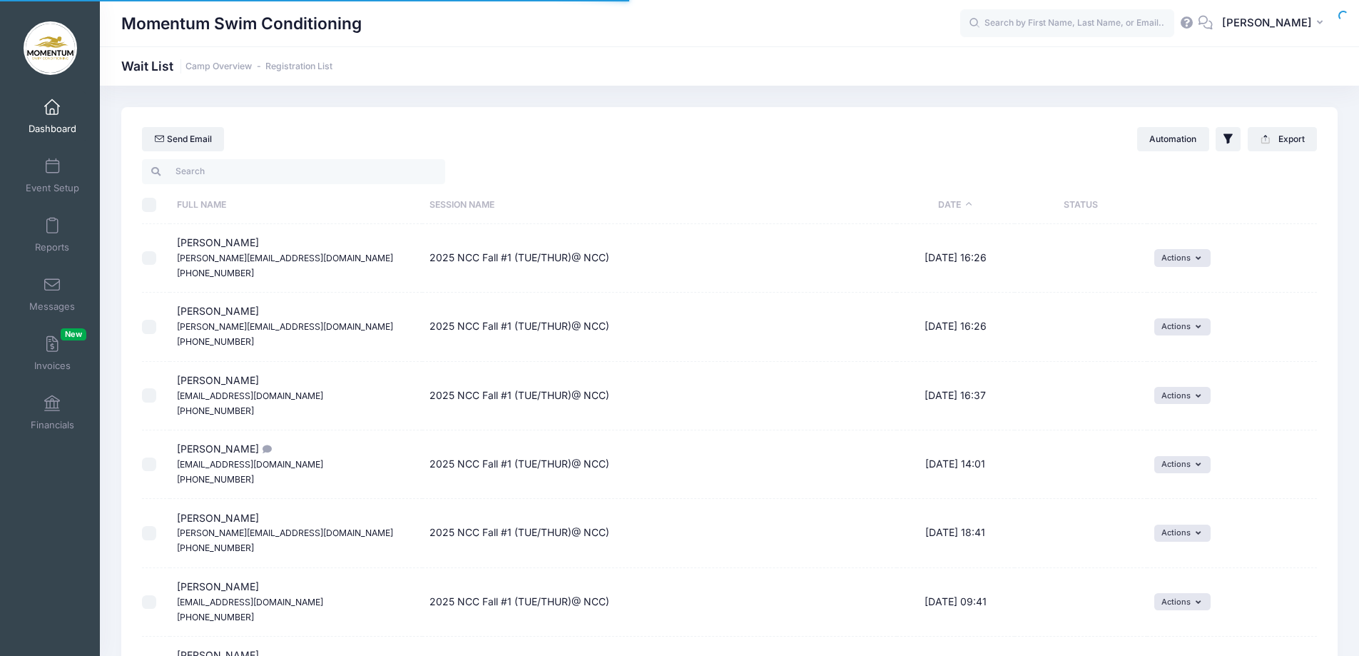
select select "50"
click at [47, 178] on link "Event Setup" at bounding box center [53, 176] width 68 height 50
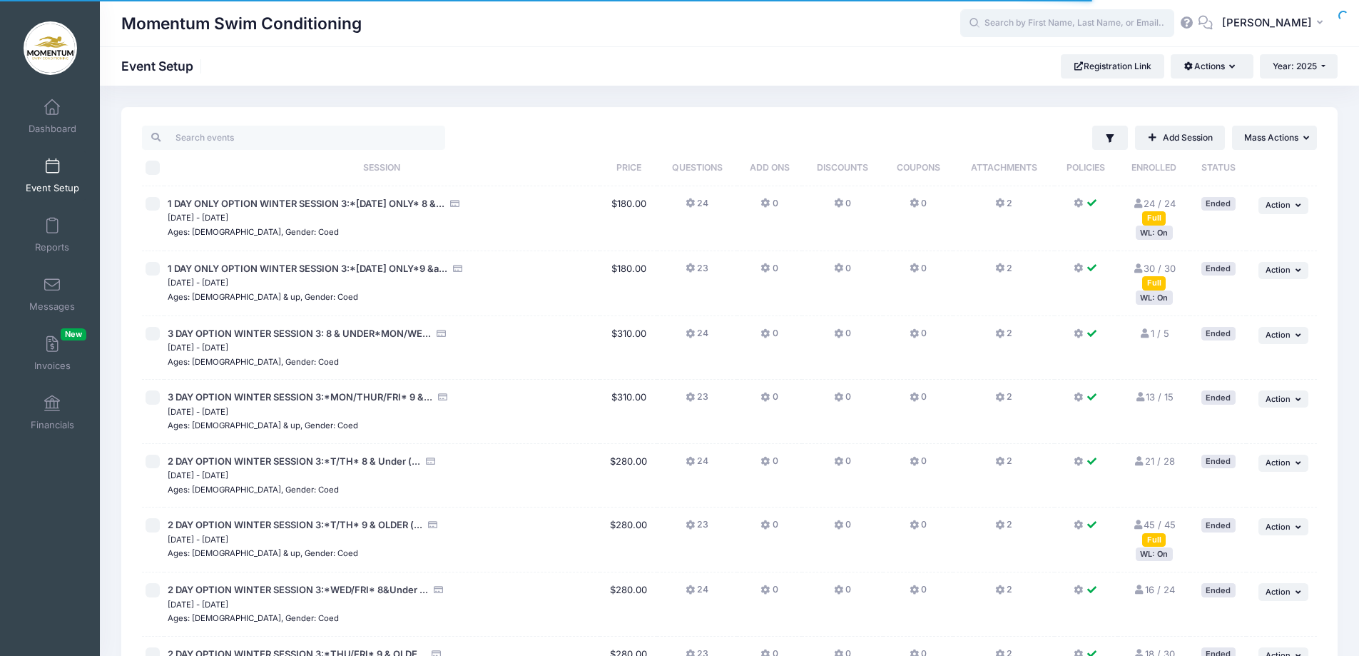
click at [1077, 19] on input "text" at bounding box center [1067, 23] width 214 height 29
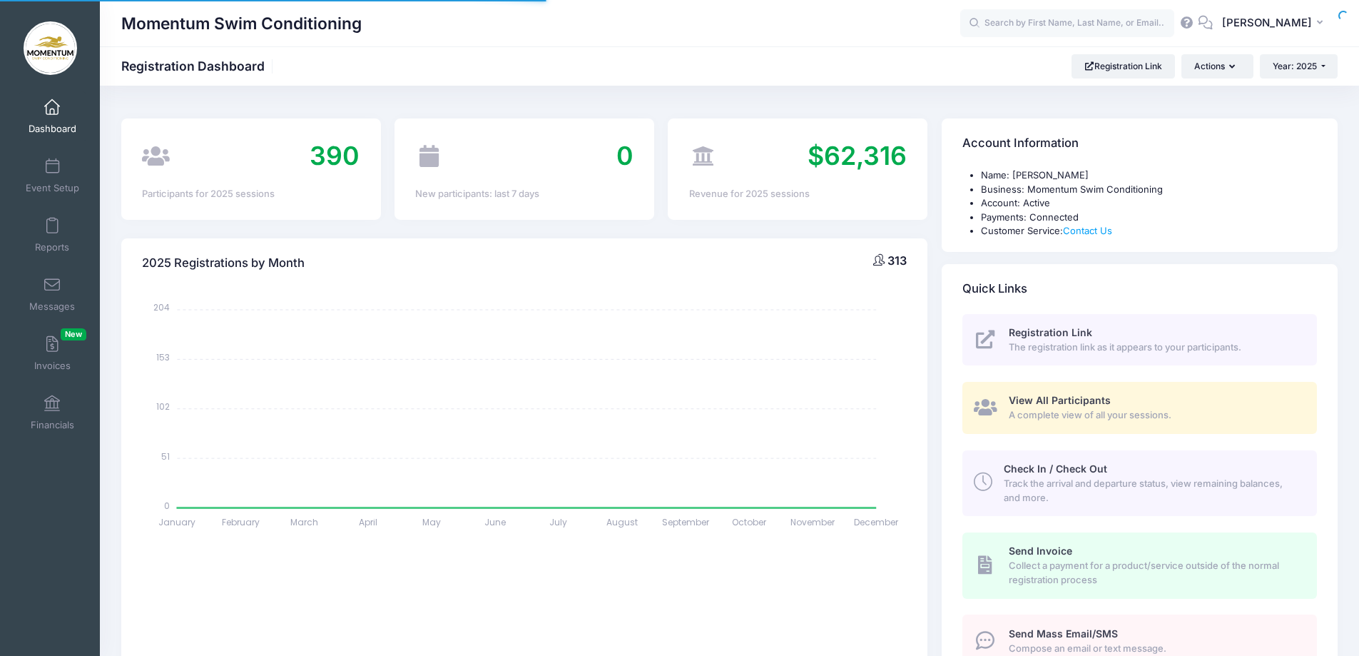
select select
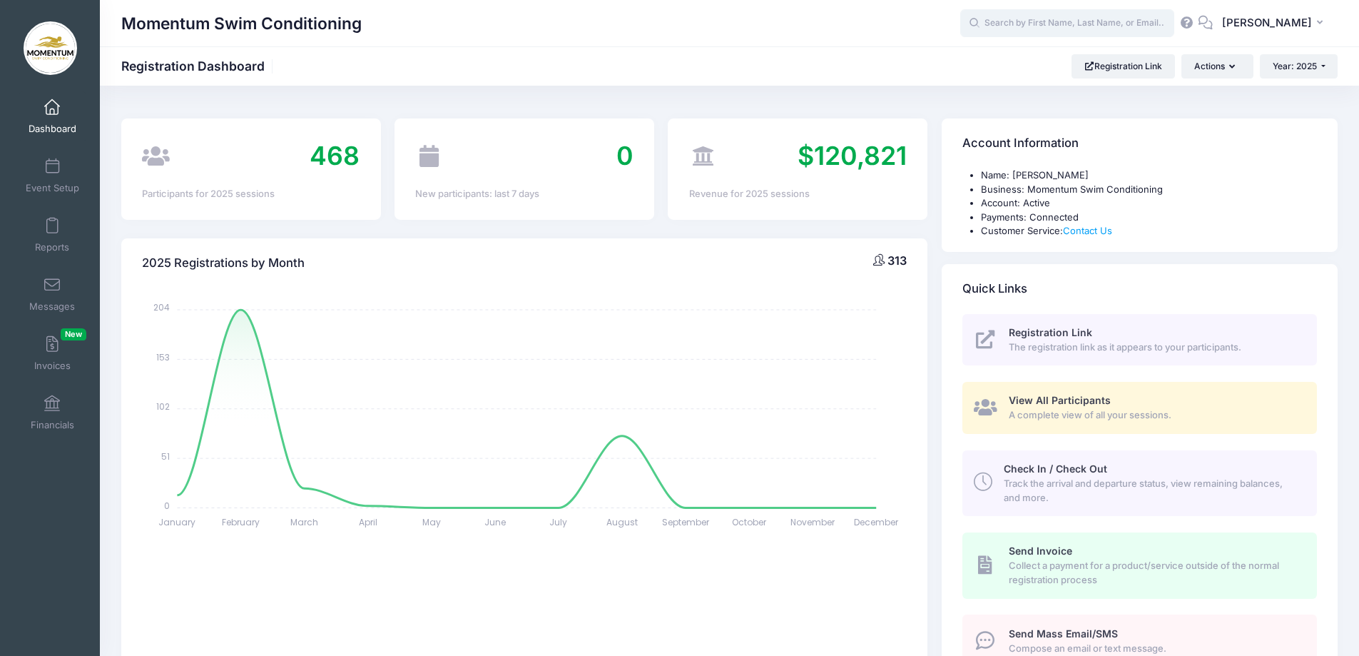
click at [1035, 19] on input "text" at bounding box center [1067, 23] width 214 height 29
type input "rapp"
drag, startPoint x: 1027, startPoint y: 22, endPoint x: 957, endPoint y: 20, distance: 70.0
click at [958, 20] on div "Momentum Swim Conditioning rapp No participants found for the sessions listed o…" at bounding box center [729, 23] width 1259 height 33
click at [1059, 63] on strong "Burton" at bounding box center [1100, 60] width 83 height 12
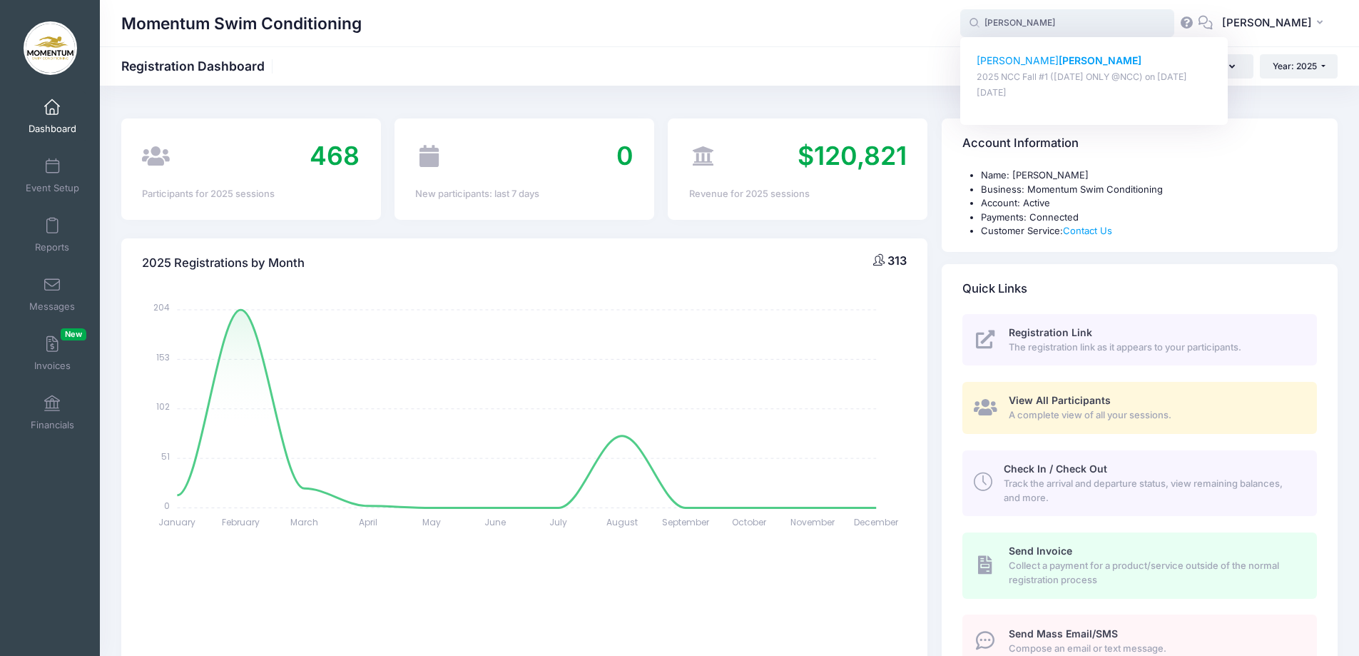
type input "Colin Burton (2025 NCC Fall #1 (WEDNESDAY ONLY @NCC), Sep-17, 2025)"
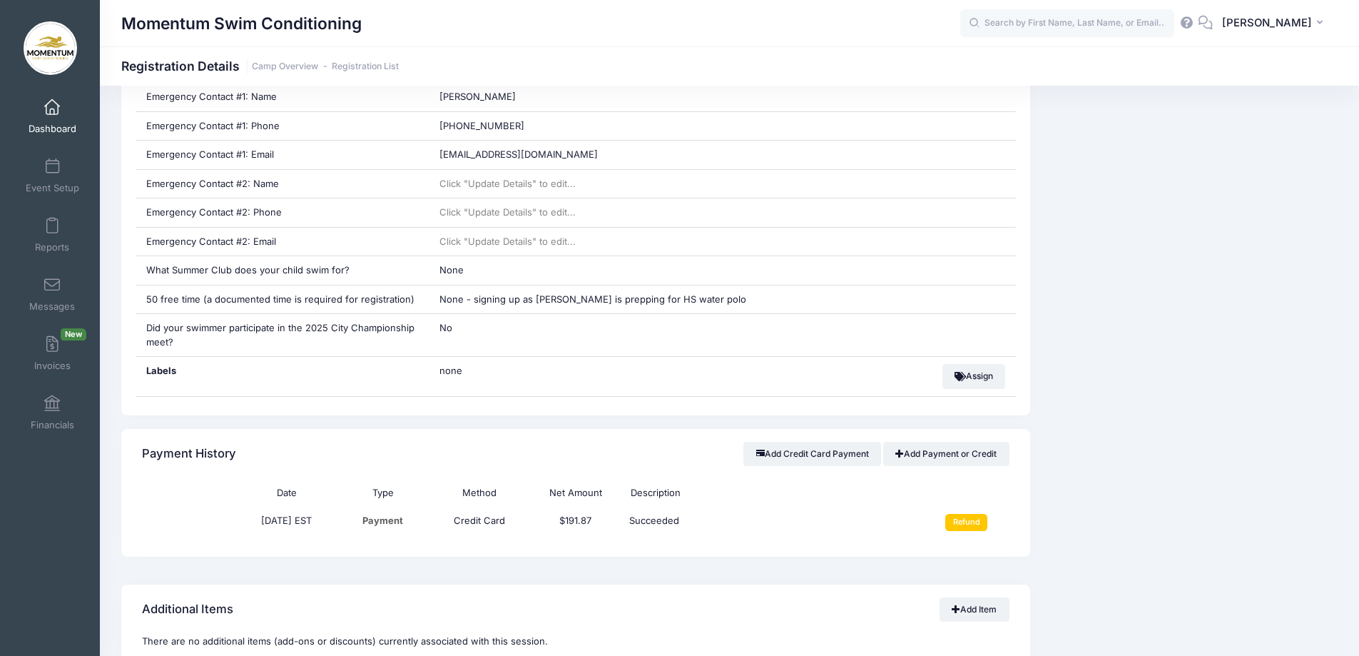
scroll to position [714, 0]
click at [969, 519] on input "Refund" at bounding box center [966, 519] width 42 height 17
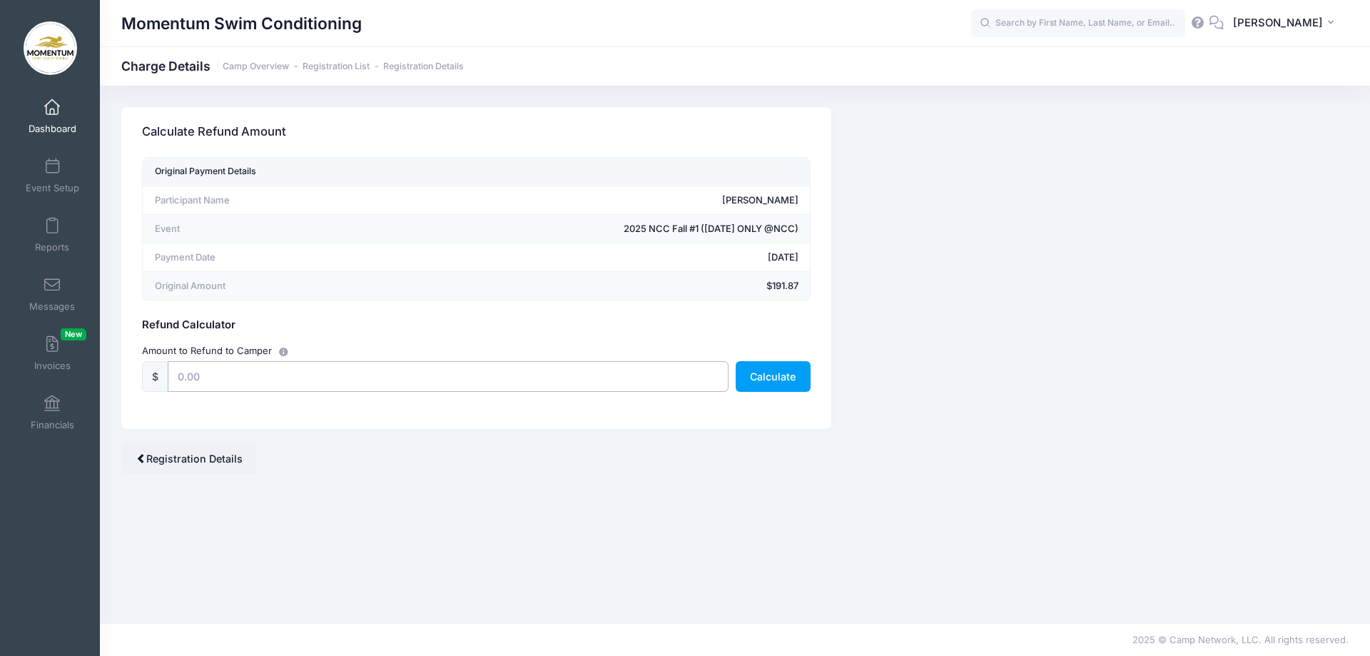
click at [457, 376] on input "text" at bounding box center [448, 376] width 561 height 31
type input "191.87"
click at [801, 375] on button "Calculate" at bounding box center [773, 376] width 75 height 31
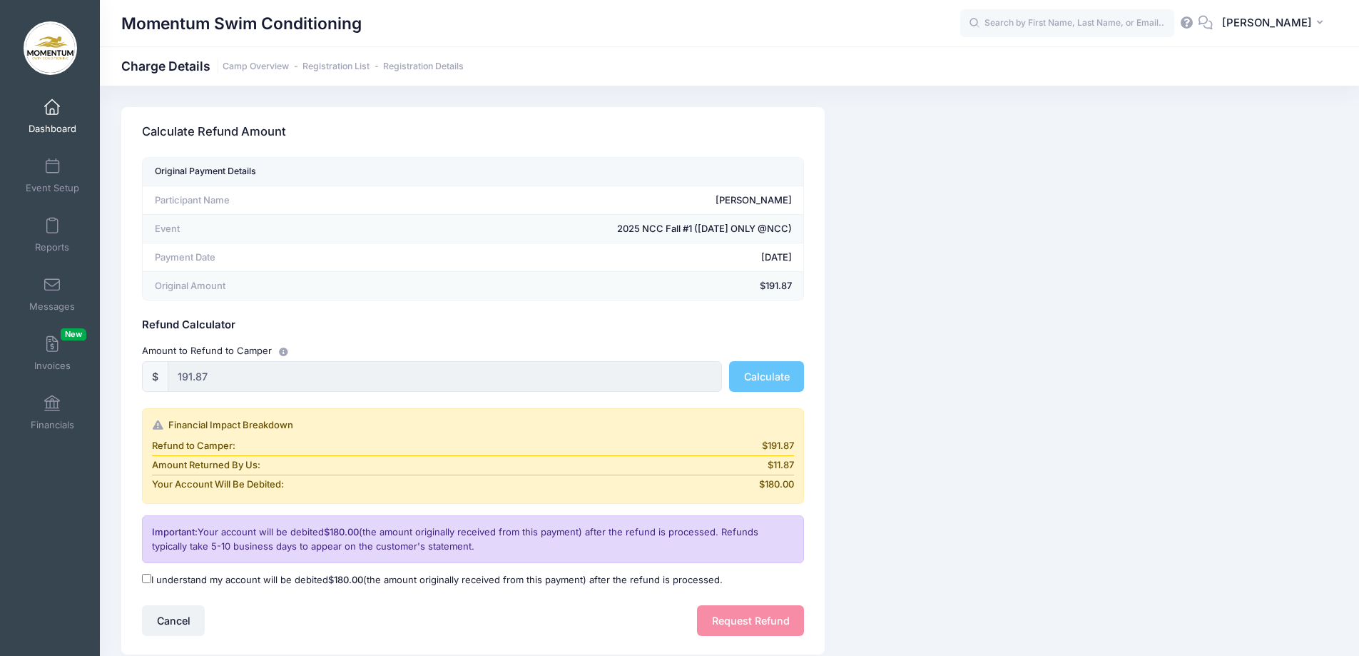
click at [144, 577] on input "I understand my account will be debited $180.00 (the amount originally received…" at bounding box center [146, 578] width 9 height 9
checkbox input "true"
click at [768, 621] on button "Request Refund" at bounding box center [750, 620] width 107 height 31
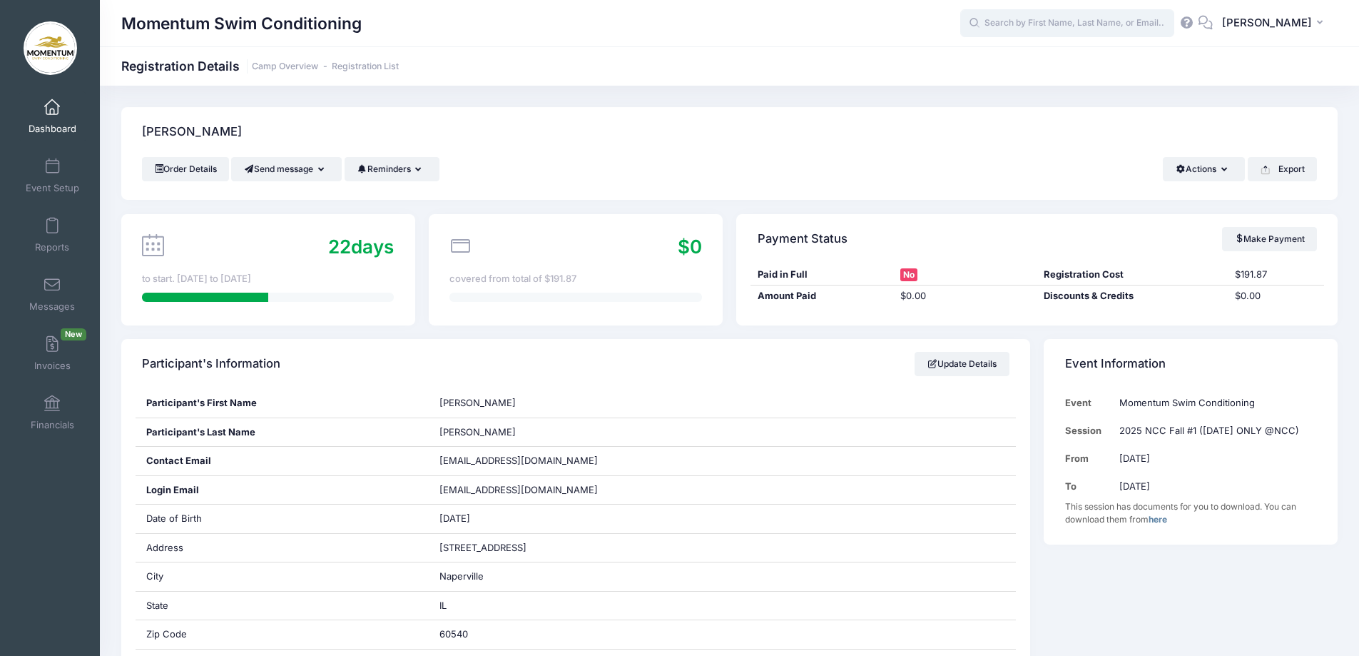
click at [1020, 19] on input "text" at bounding box center [1067, 23] width 214 height 29
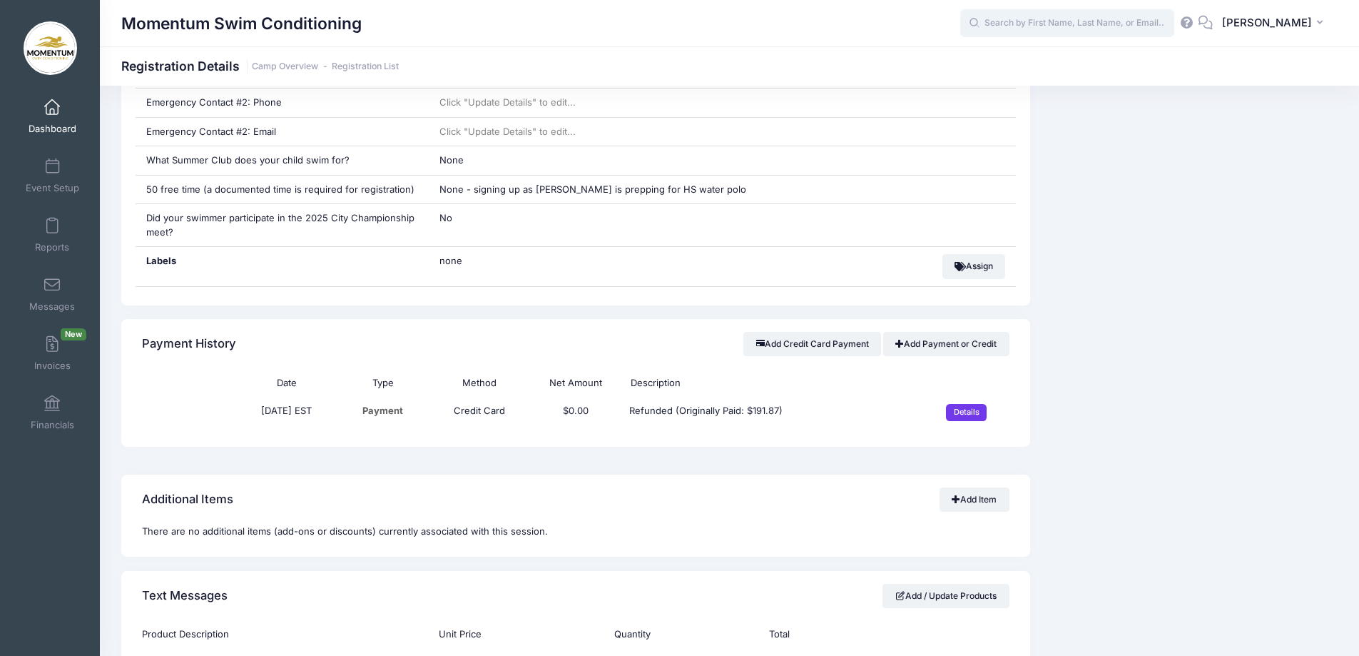
scroll to position [856, 0]
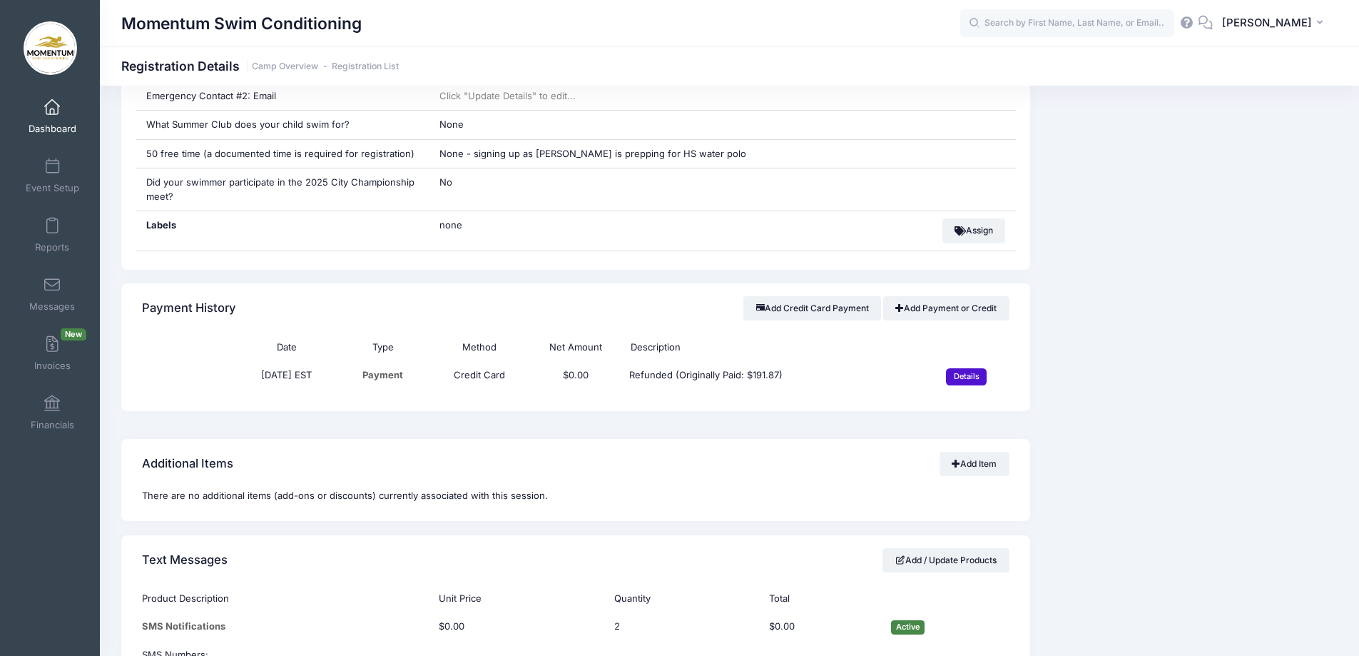
click at [966, 377] on input "Details" at bounding box center [966, 376] width 41 height 17
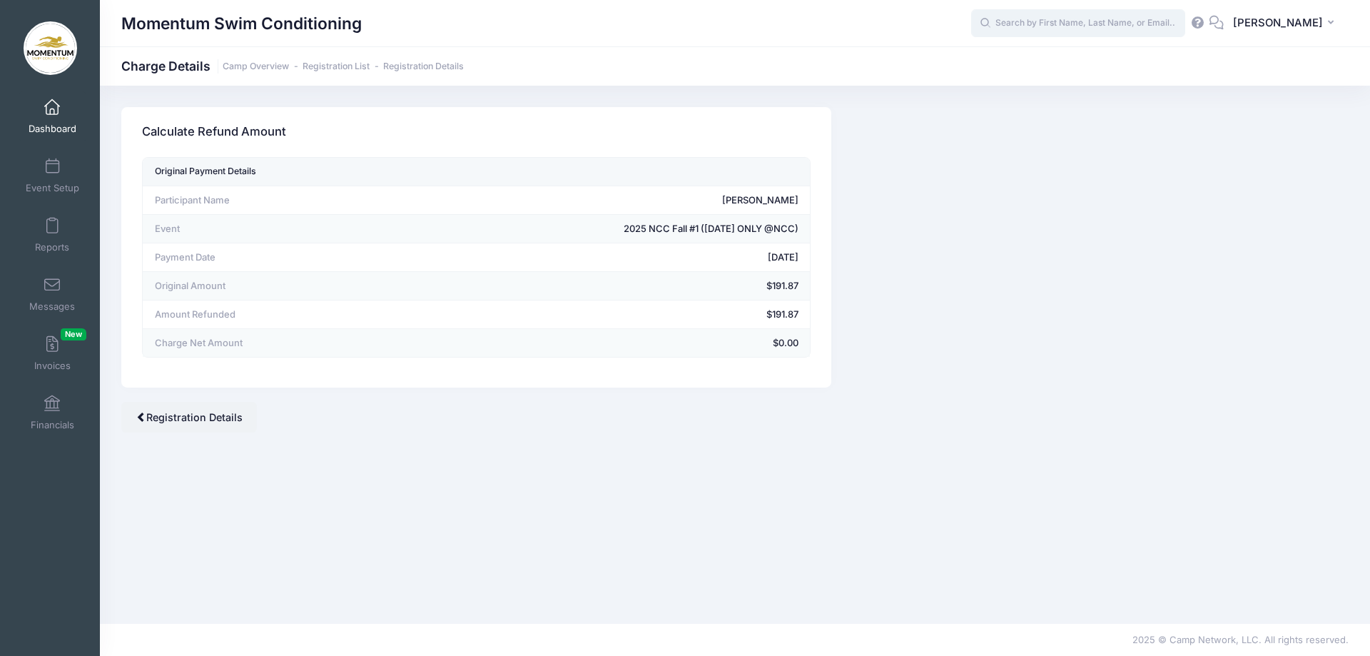
click at [1081, 21] on input "text" at bounding box center [1078, 23] width 214 height 29
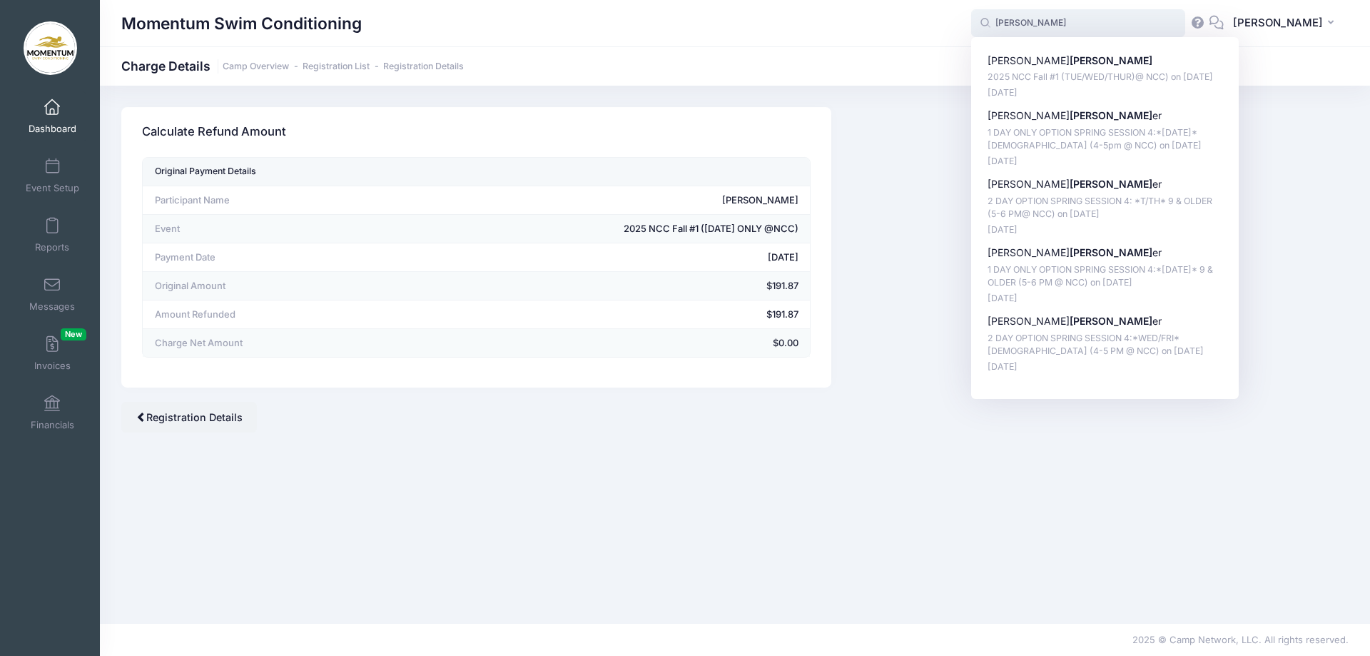
click at [1045, 61] on p "Annabelle Hunt" at bounding box center [1105, 61] width 235 height 15
type input "Annabelle Hunt (2025 NCC Fall #1 (TUE/WED/THUR)@ NCC), Sep-16, 2025)"
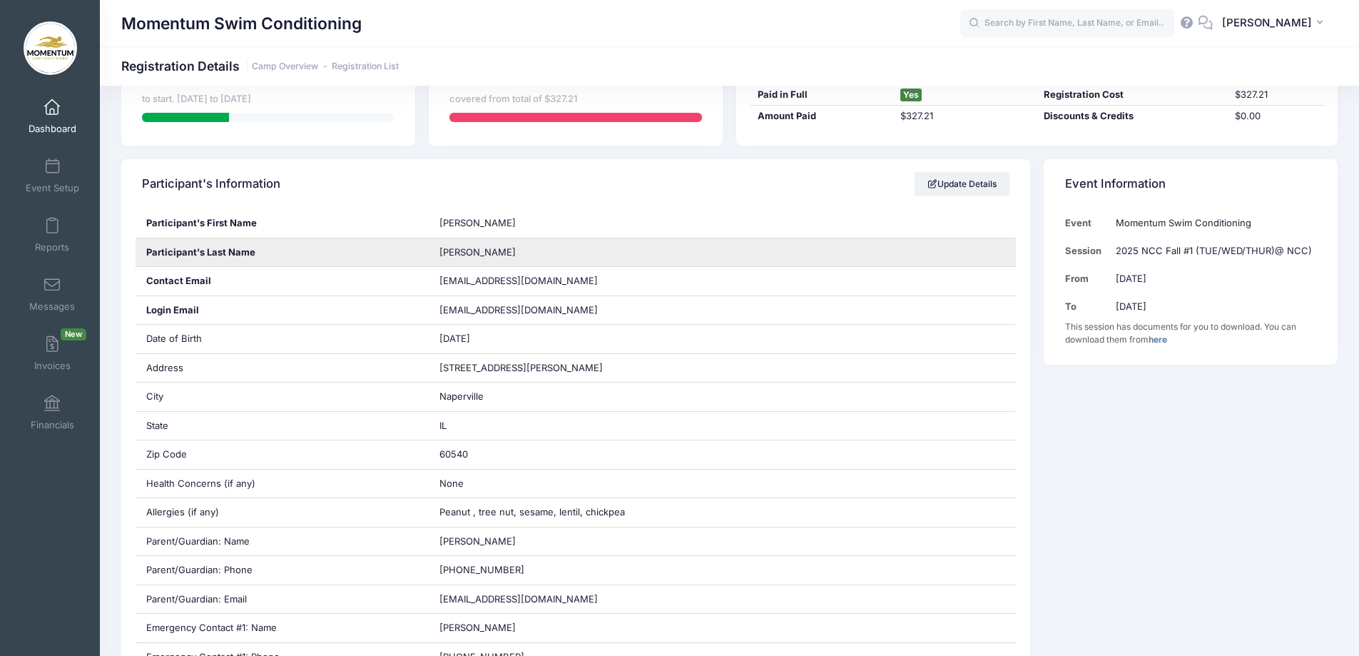
scroll to position [214, 0]
